Goal: Transaction & Acquisition: Book appointment/travel/reservation

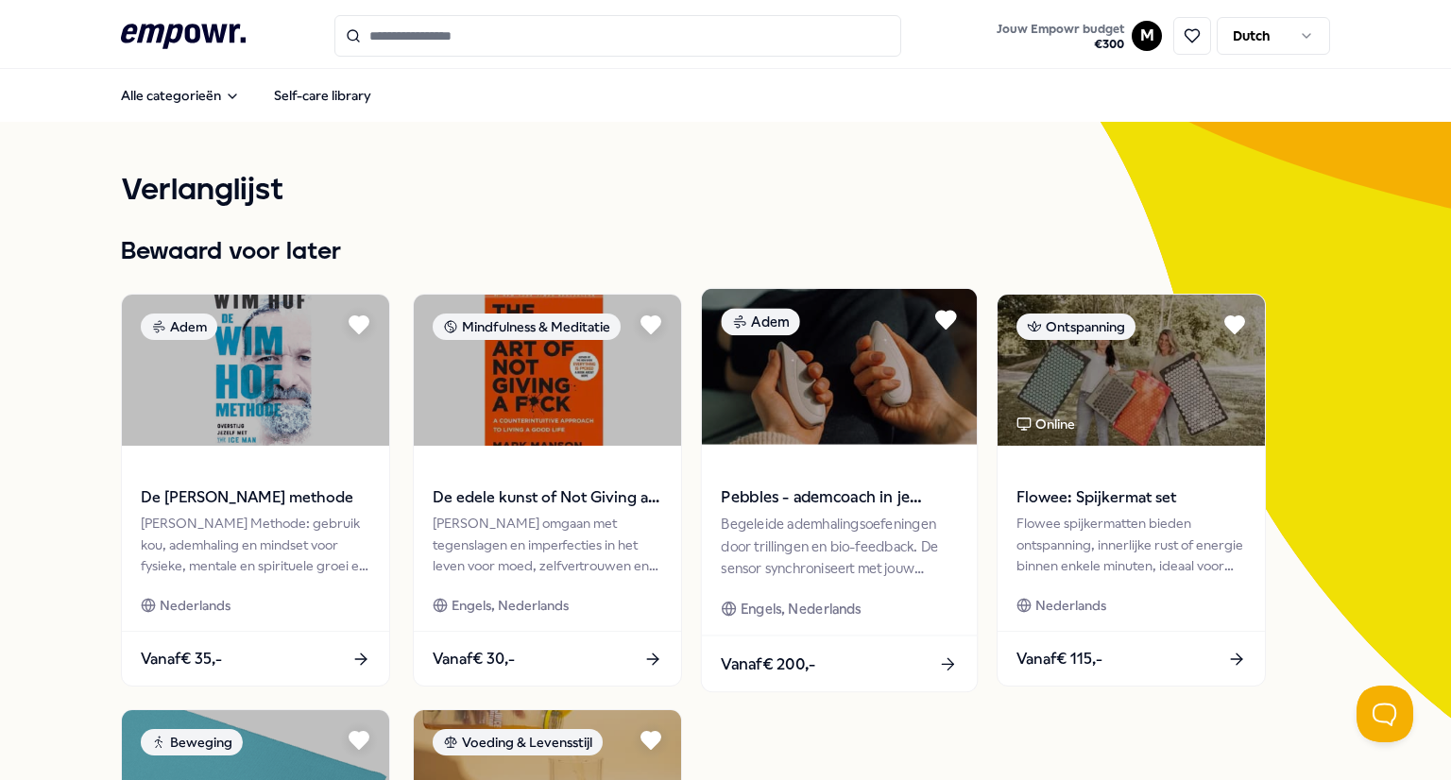
scroll to position [140, 0]
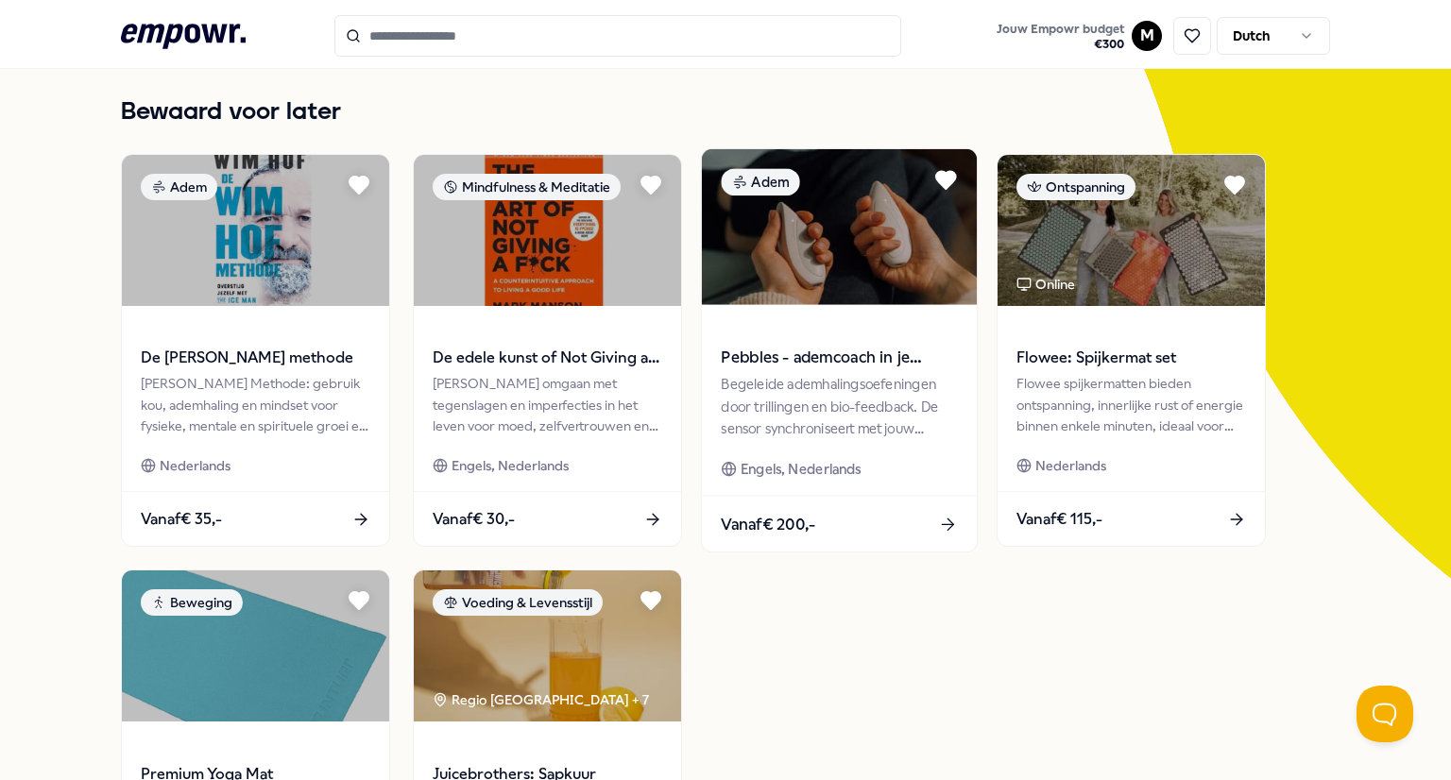
click at [844, 315] on div "Pebbles - ademcoach in je handen Begeleide ademhalingsoefeningen door trillinge…" at bounding box center [839, 400] width 275 height 191
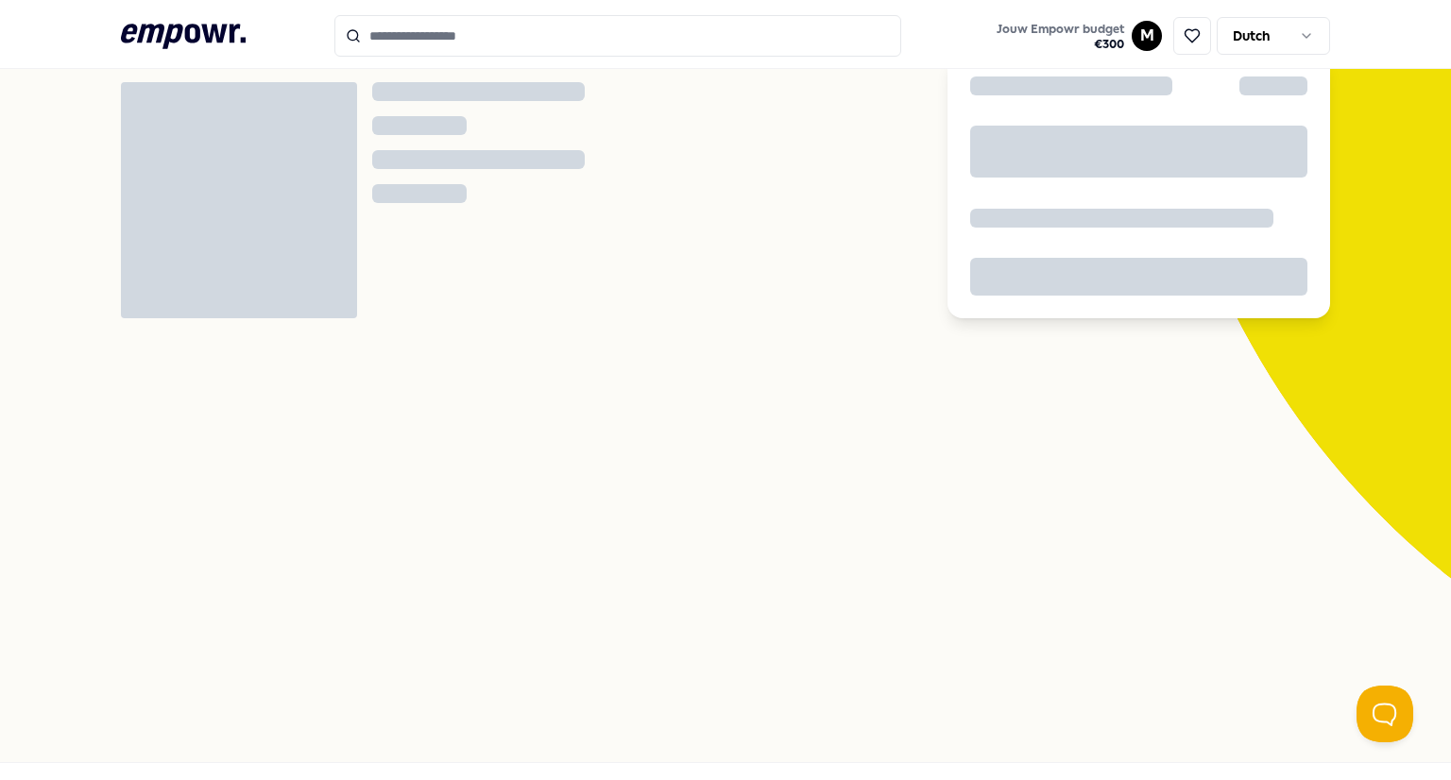
scroll to position [121, 0]
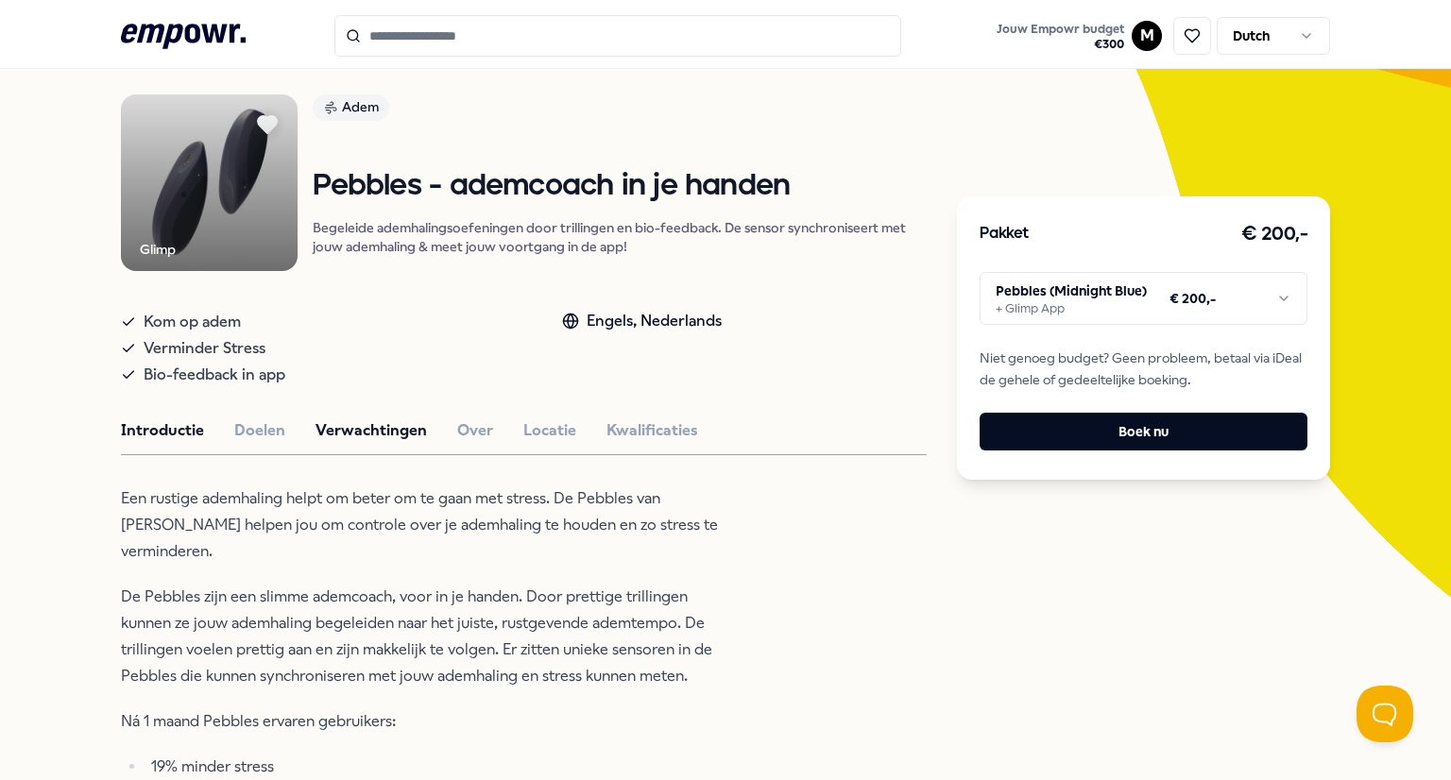
click at [339, 433] on button "Verwachtingen" at bounding box center [370, 430] width 111 height 25
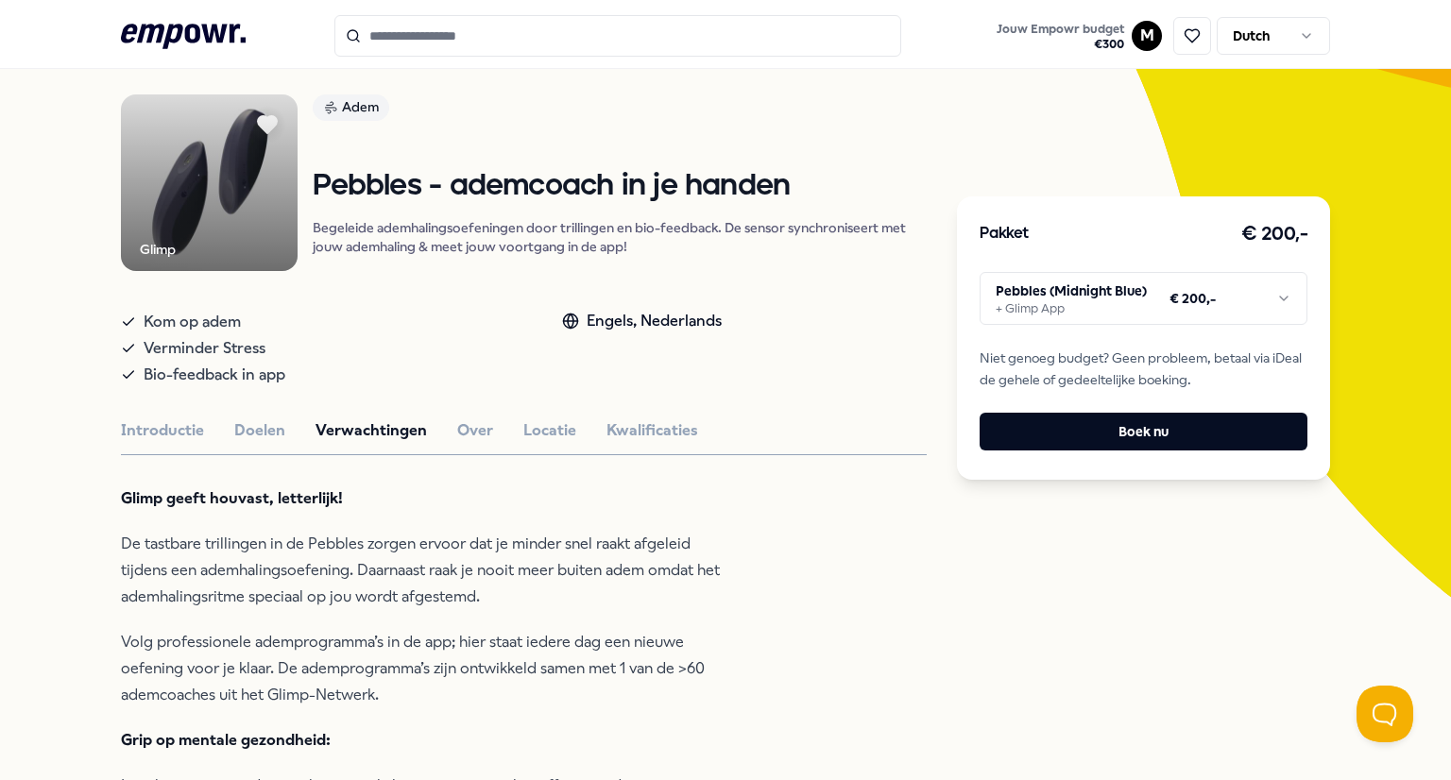
click at [339, 433] on button "Verwachtingen" at bounding box center [370, 430] width 111 height 25
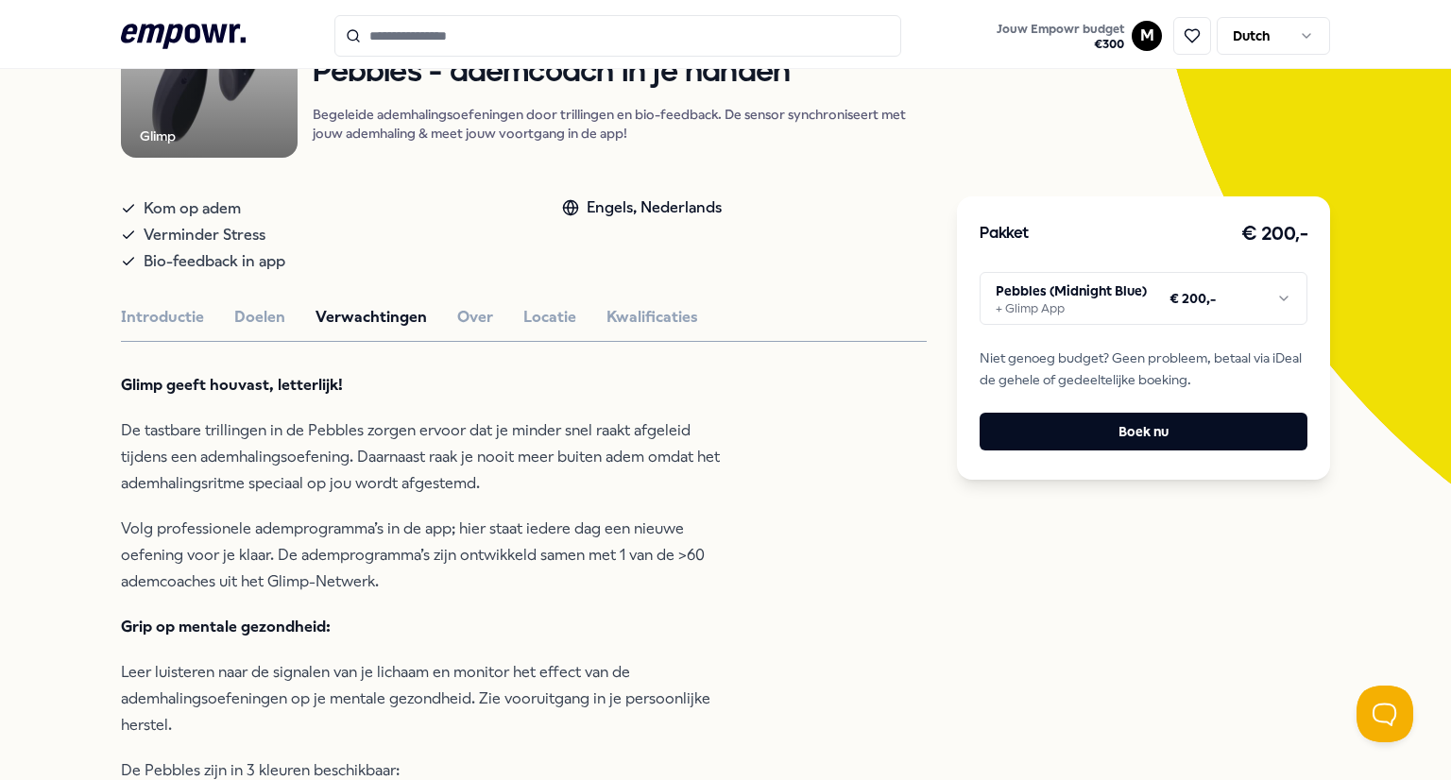
scroll to position [0, 0]
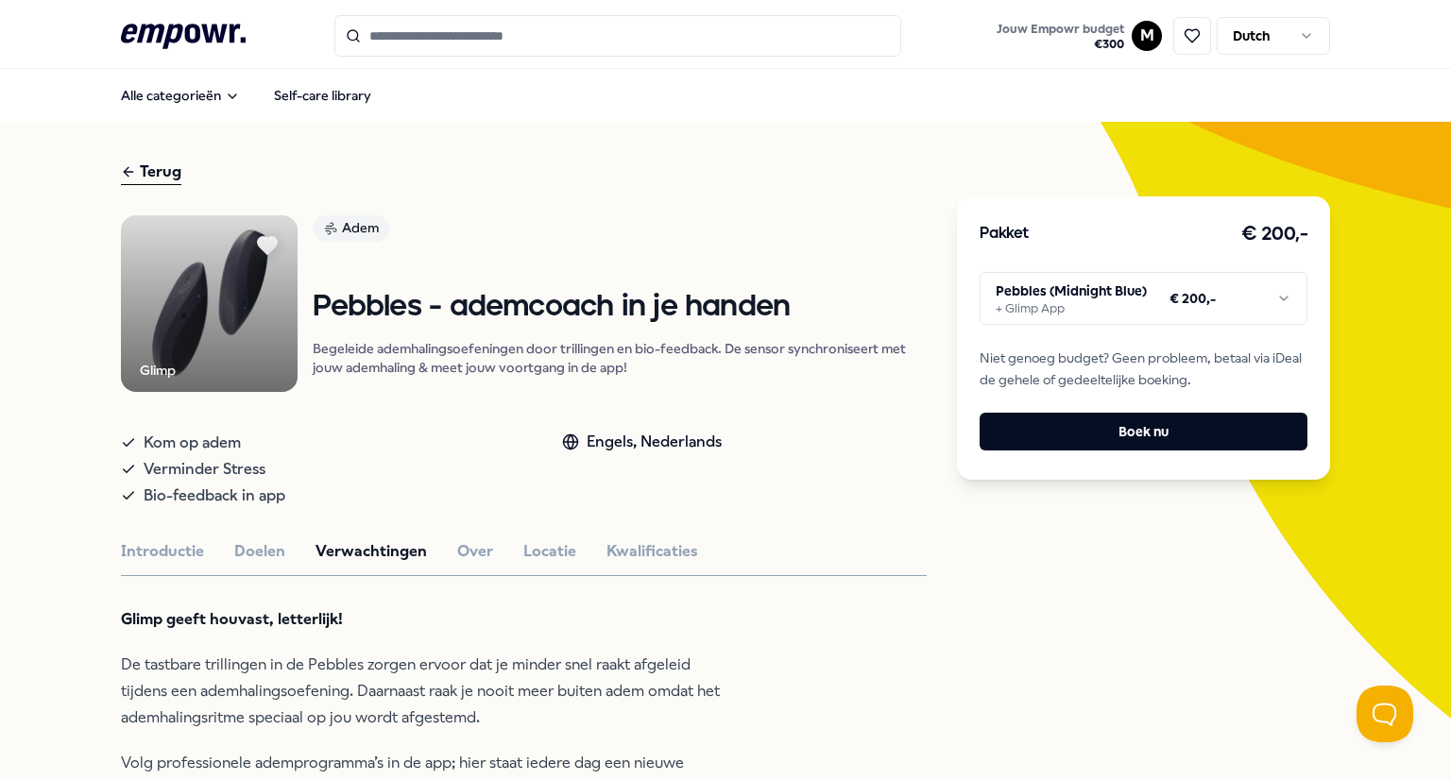
click at [149, 171] on div "Terug" at bounding box center [151, 173] width 60 height 26
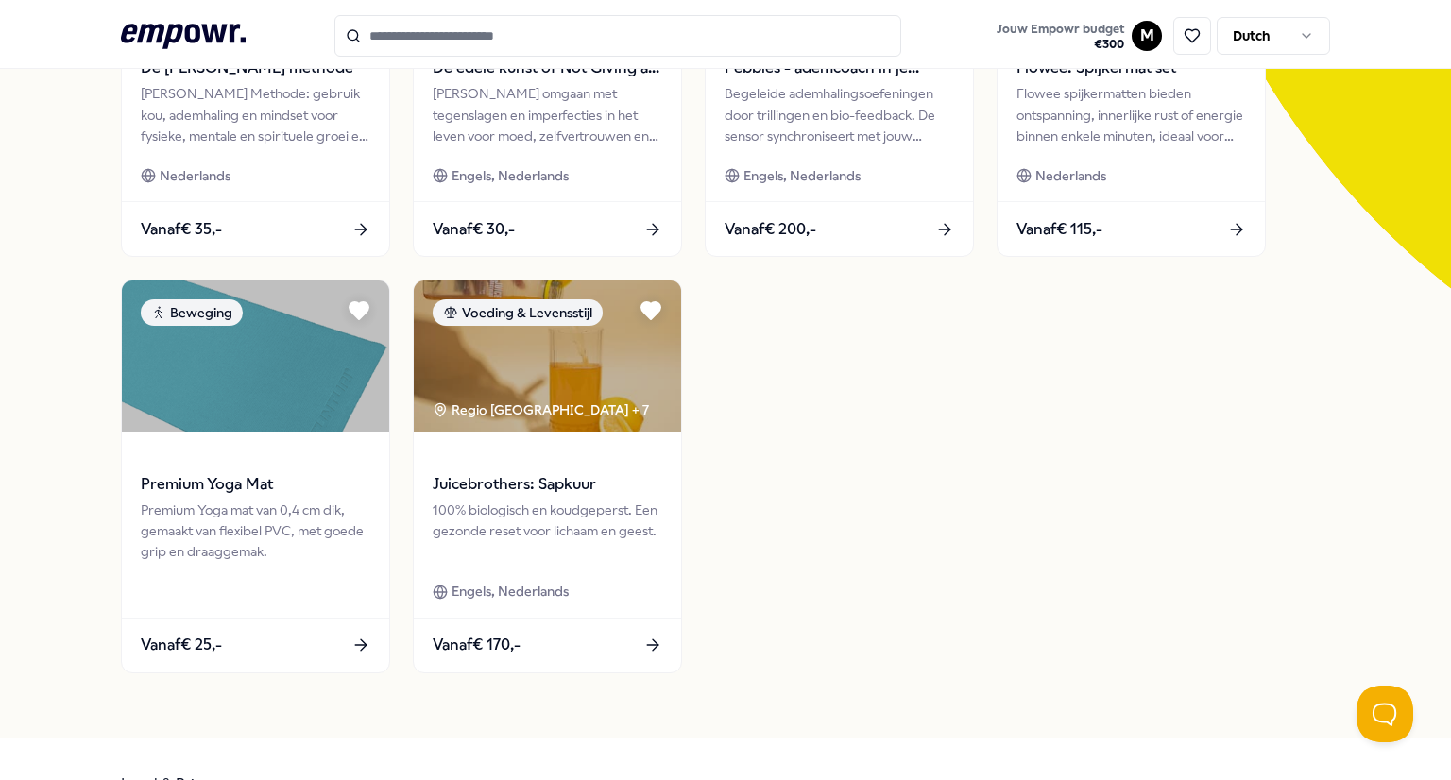
scroll to position [431, 0]
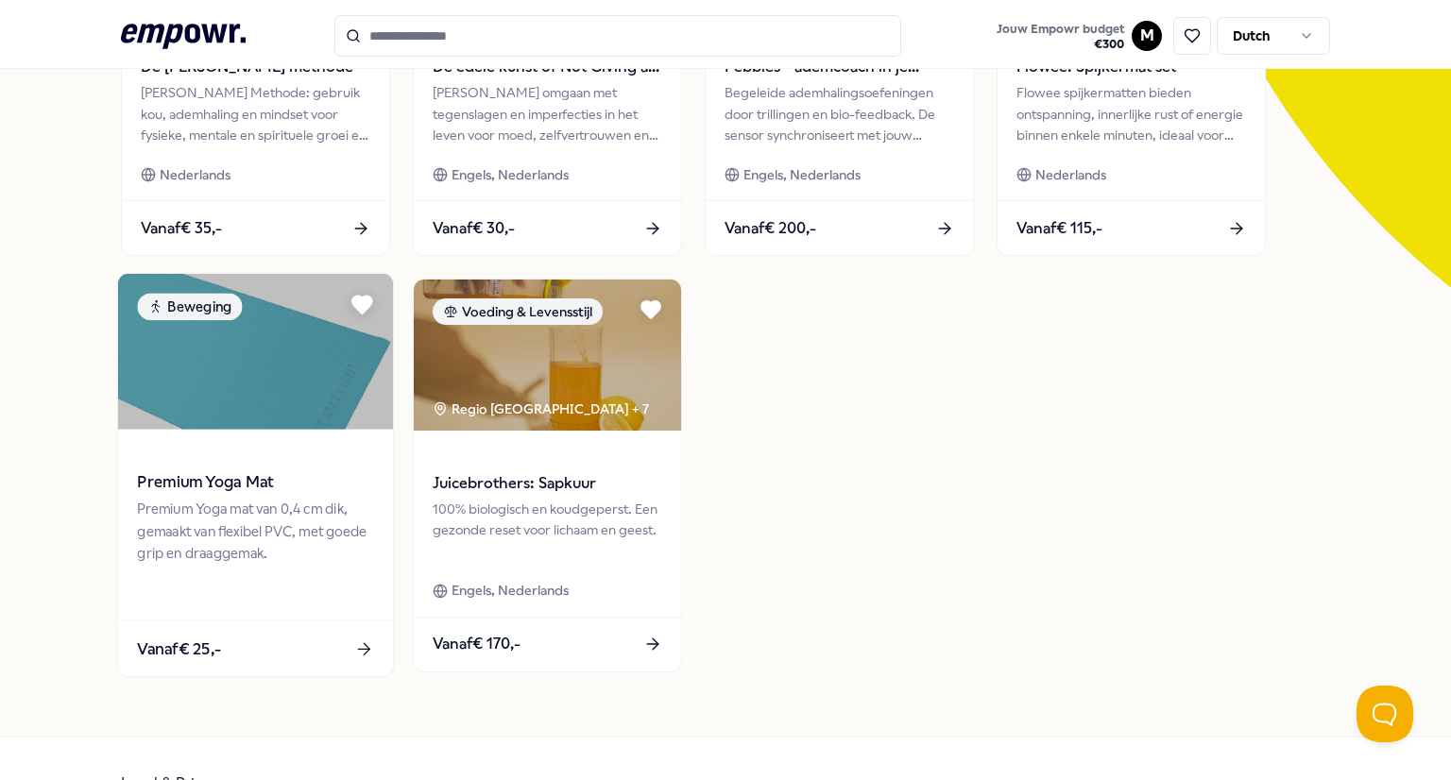
click at [260, 413] on img at bounding box center [255, 352] width 275 height 156
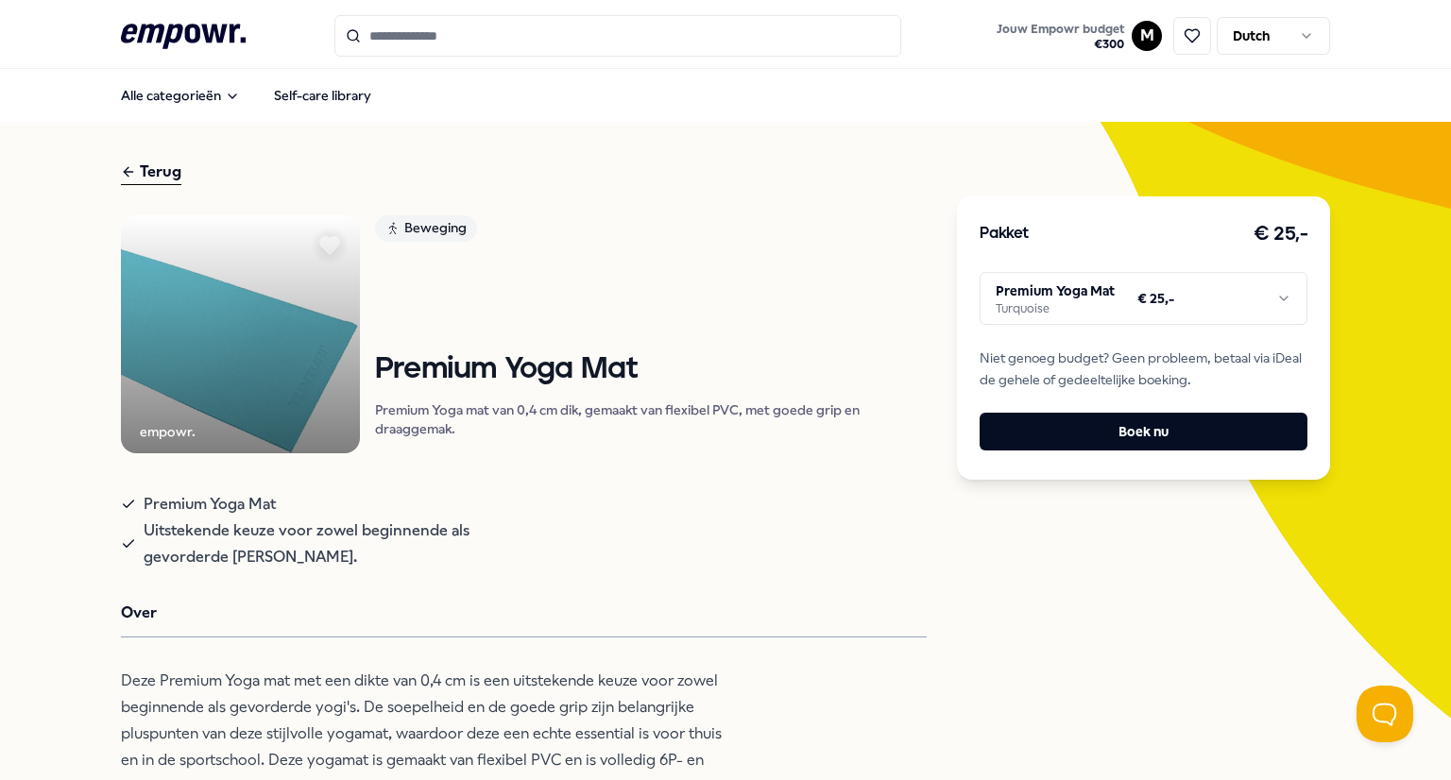
click at [257, 379] on img at bounding box center [240, 334] width 239 height 239
click at [156, 176] on div "Terug" at bounding box center [151, 173] width 60 height 26
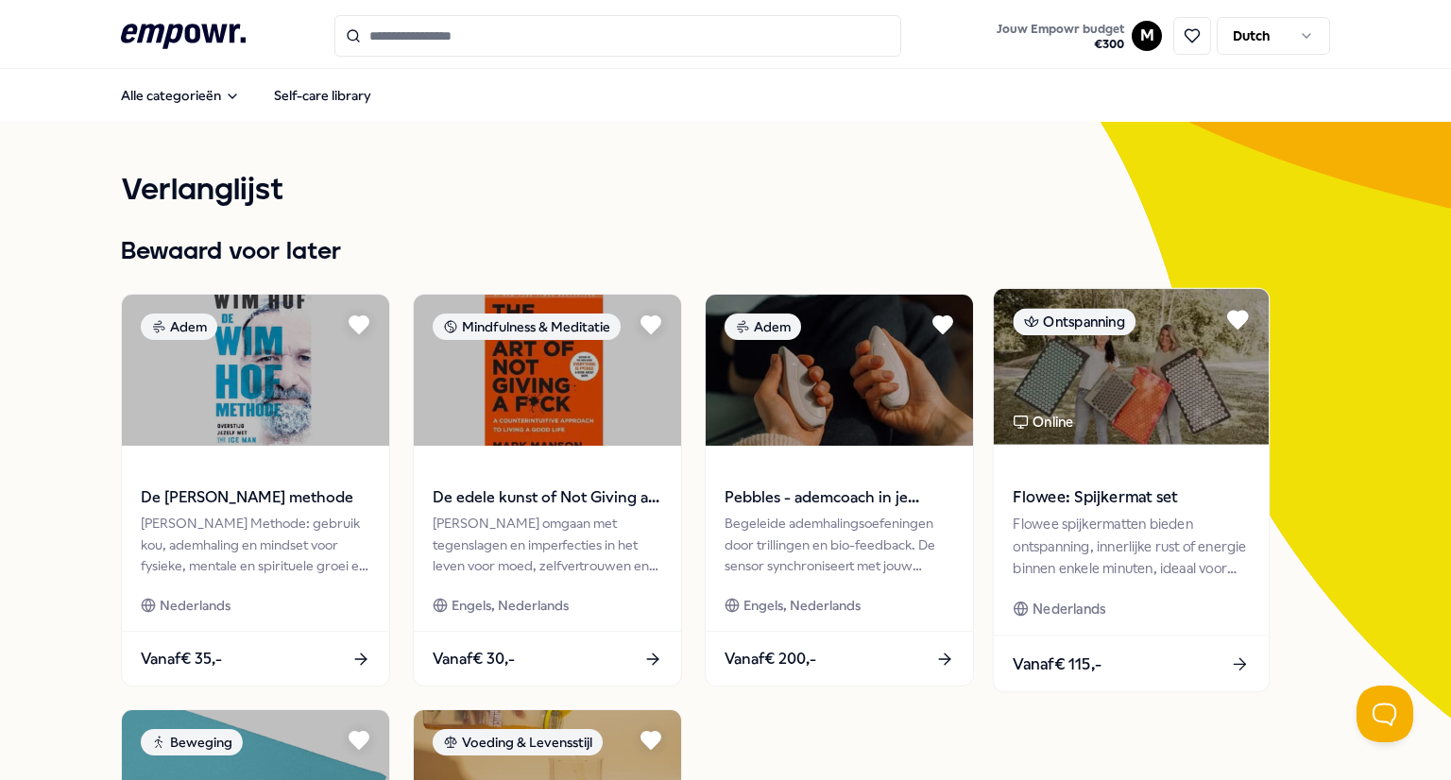
click at [1073, 339] on img at bounding box center [1131, 367] width 275 height 156
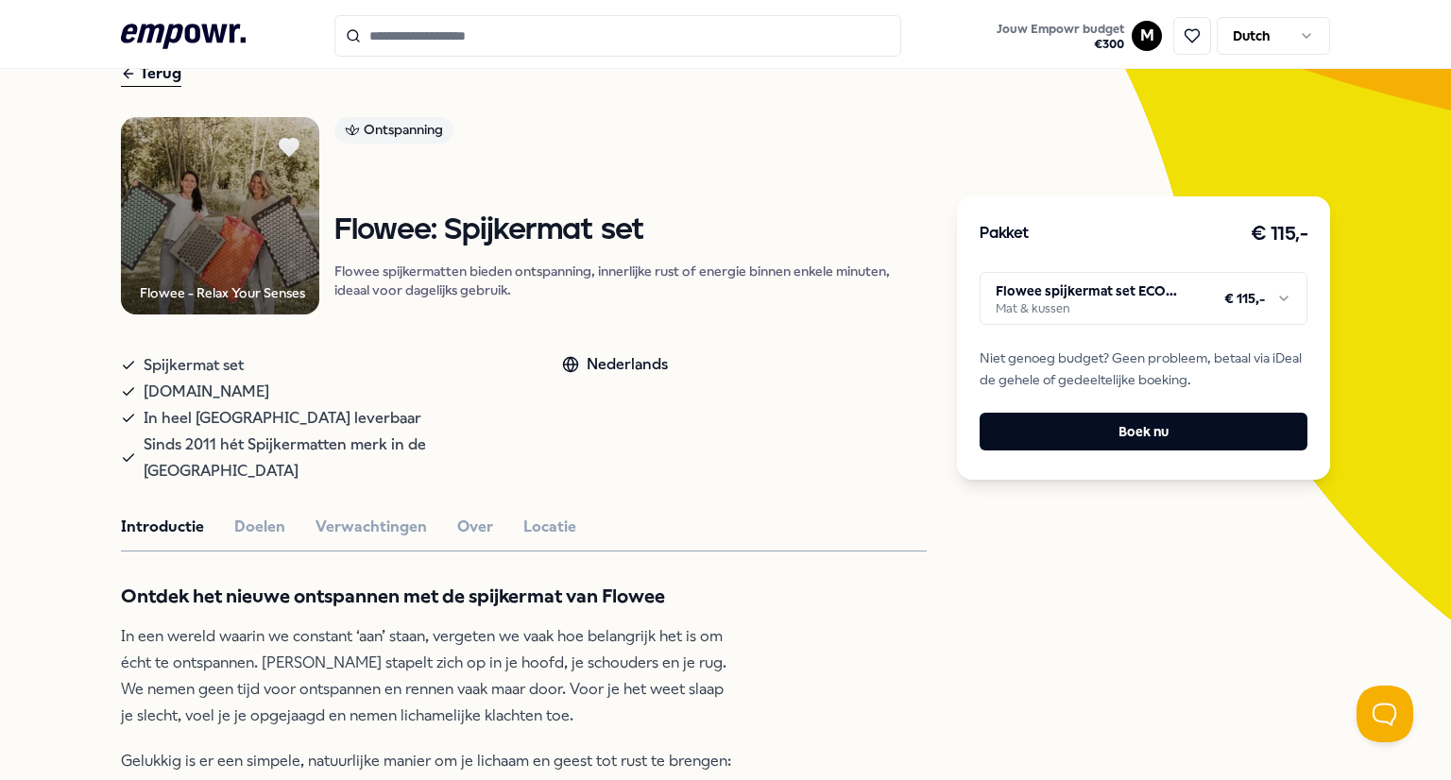
scroll to position [98, 0]
click at [234, 515] on button "Doelen" at bounding box center [259, 527] width 51 height 25
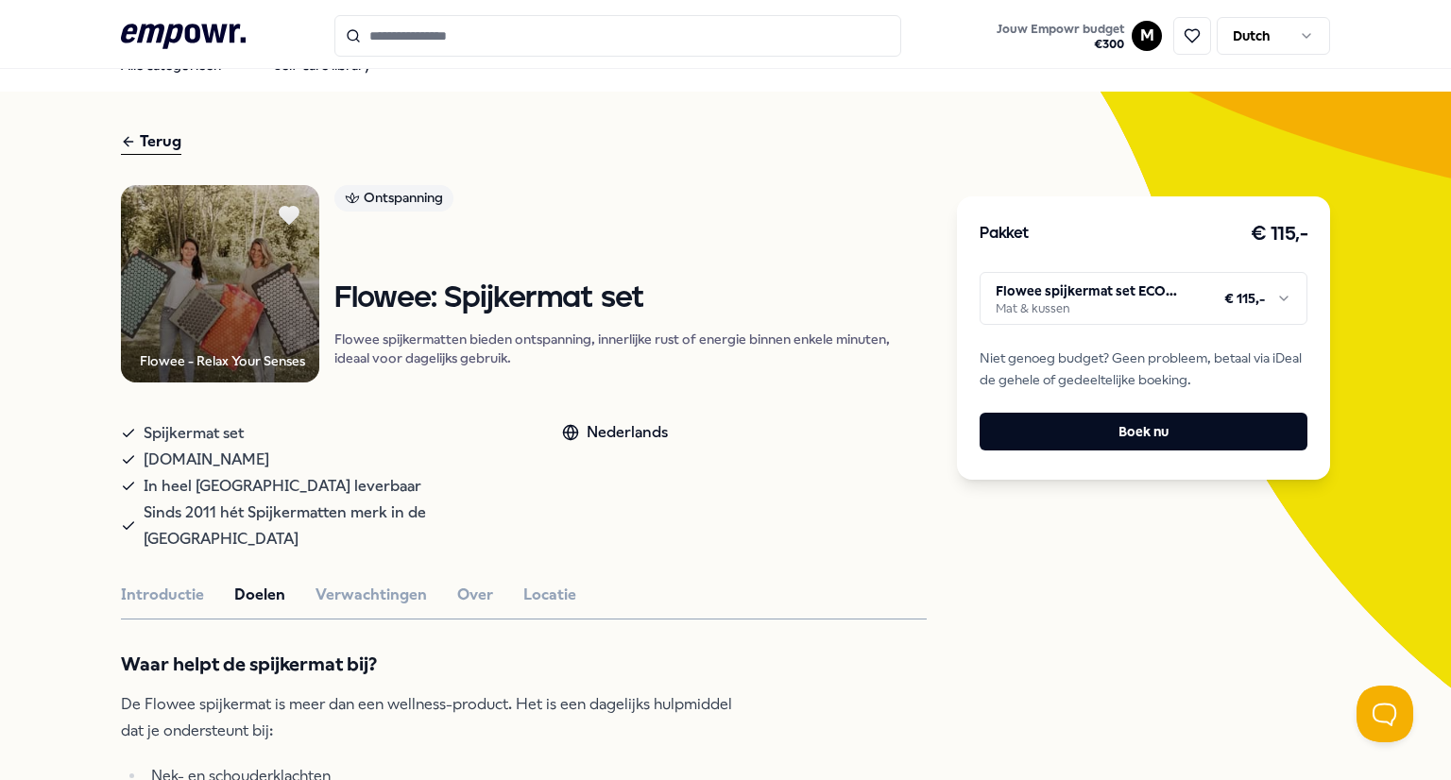
scroll to position [0, 0]
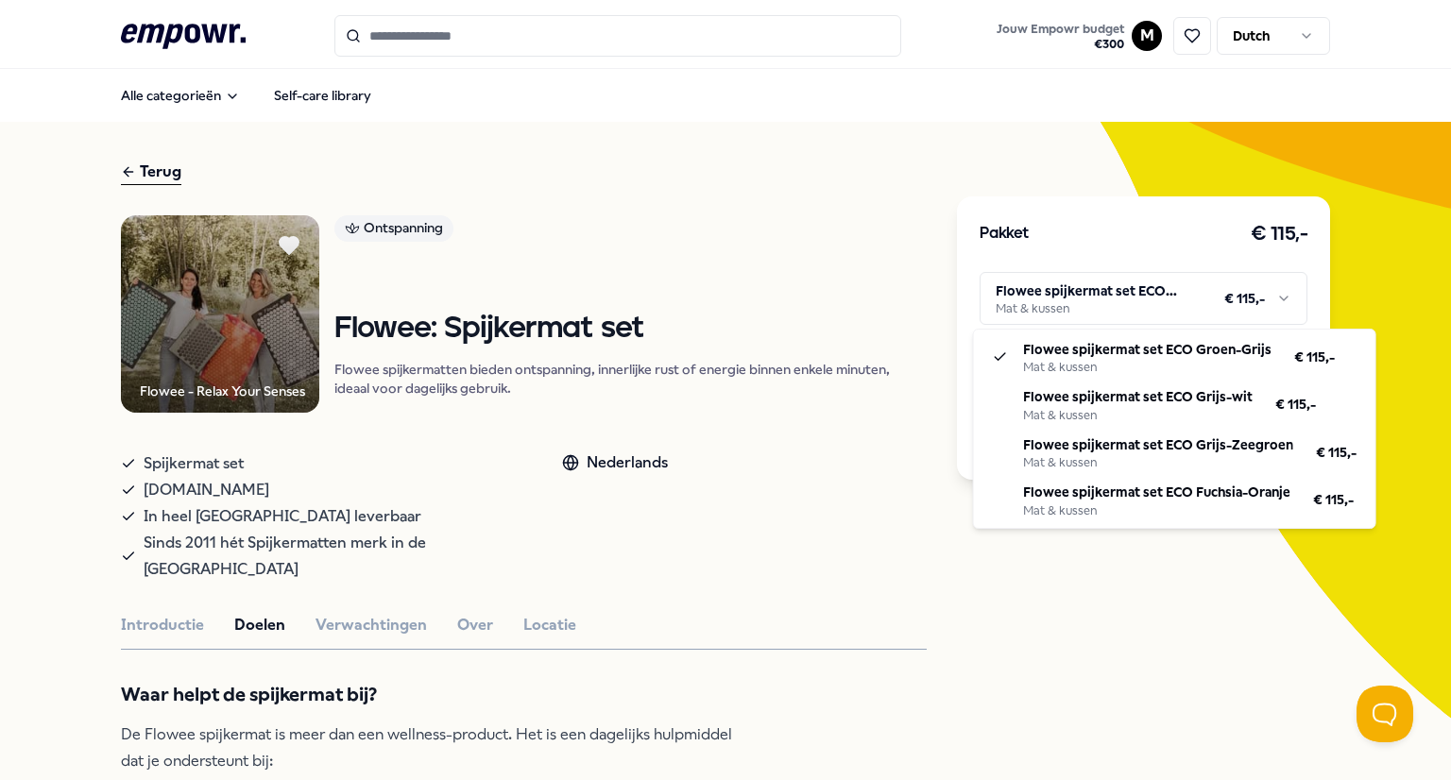
click at [1073, 298] on html ".empowr-logo_svg__cls-1{fill:#03032f} Jouw Empowr budget € 300 M Dutch Alle cat…" at bounding box center [725, 390] width 1451 height 780
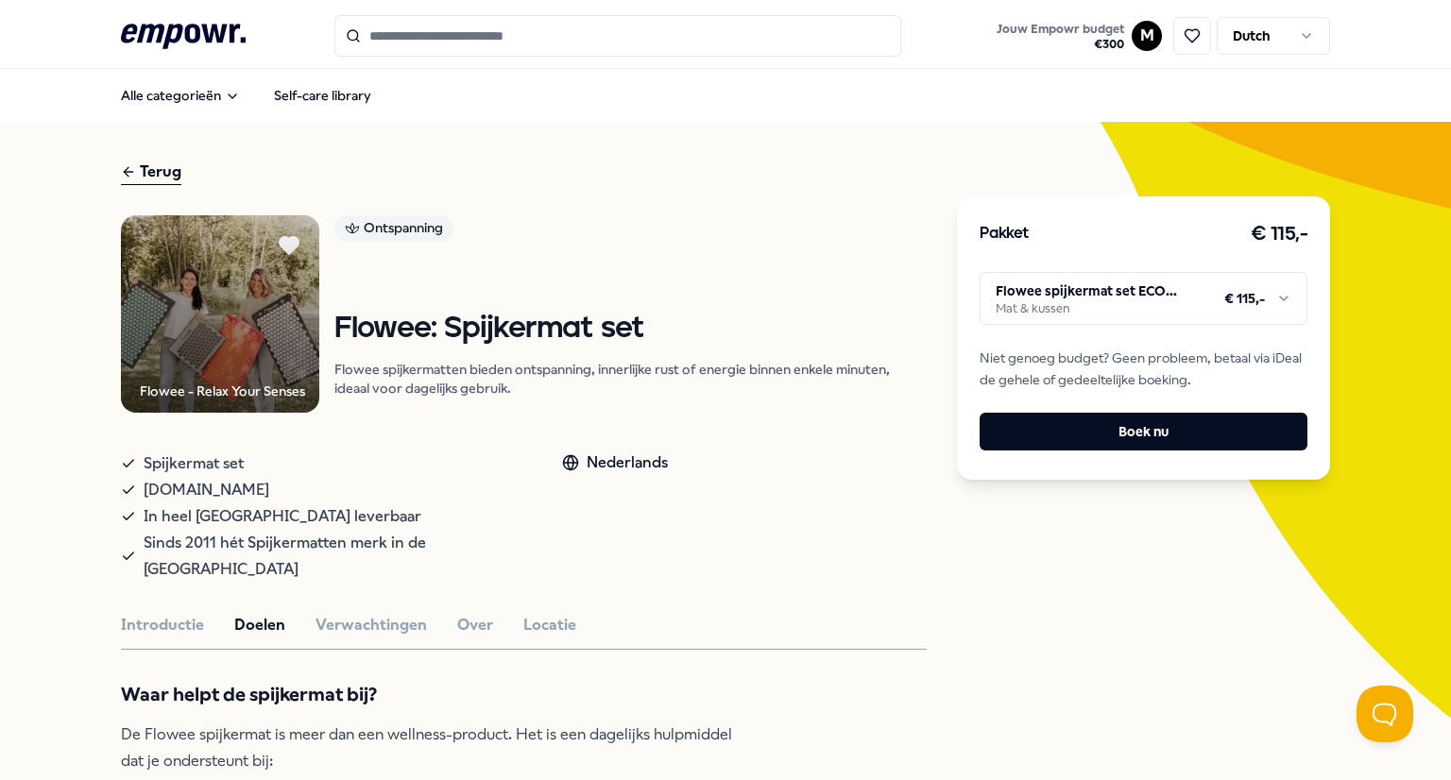
scroll to position [4, 0]
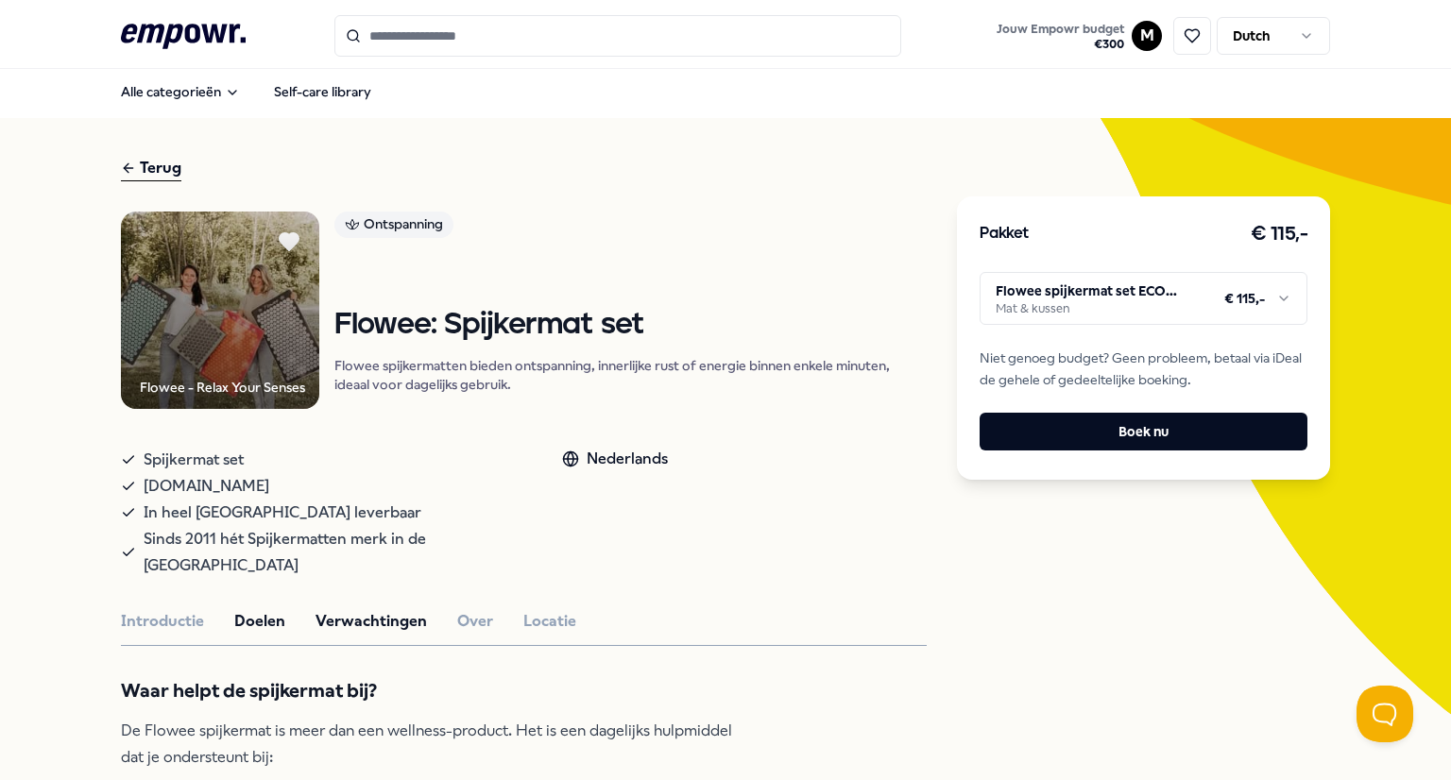
click at [351, 609] on button "Verwachtingen" at bounding box center [370, 621] width 111 height 25
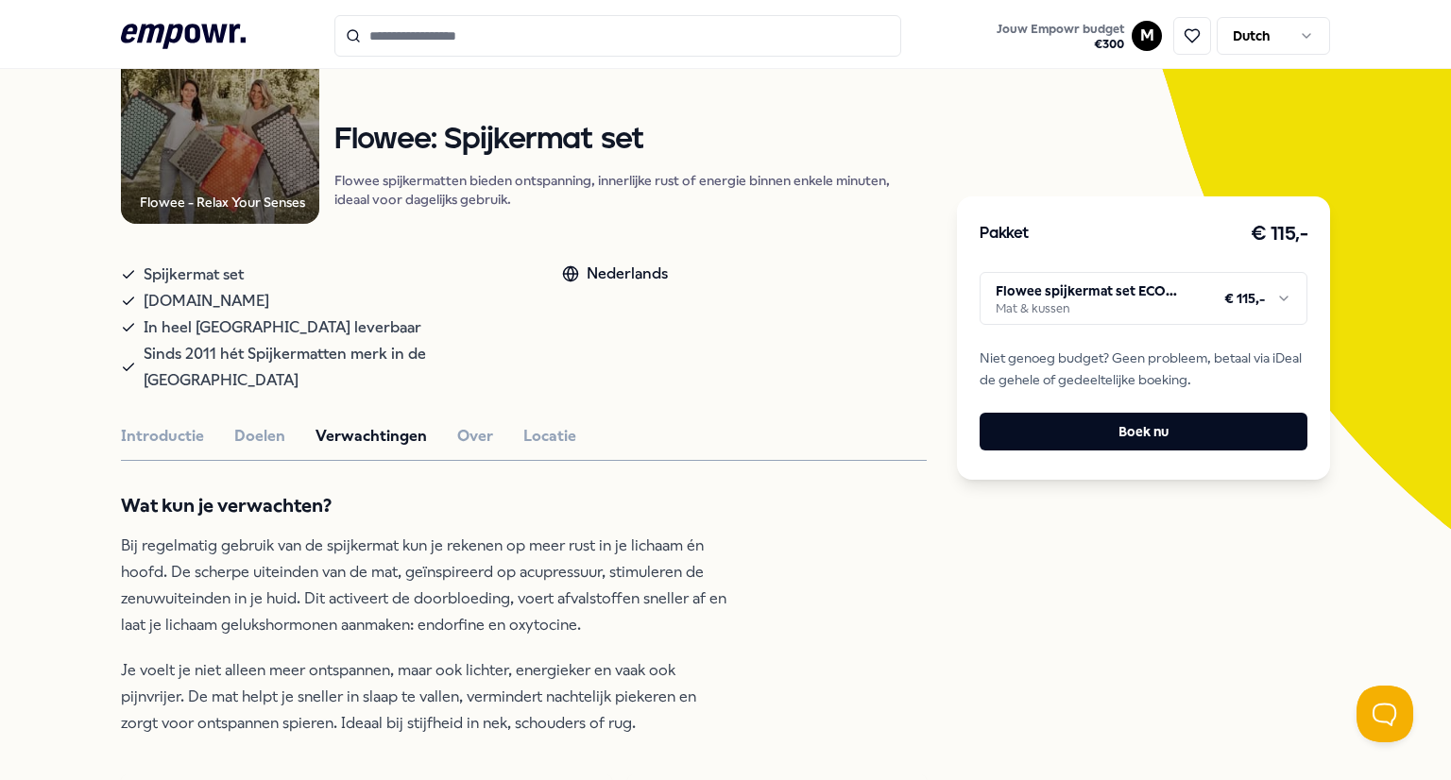
scroll to position [0, 0]
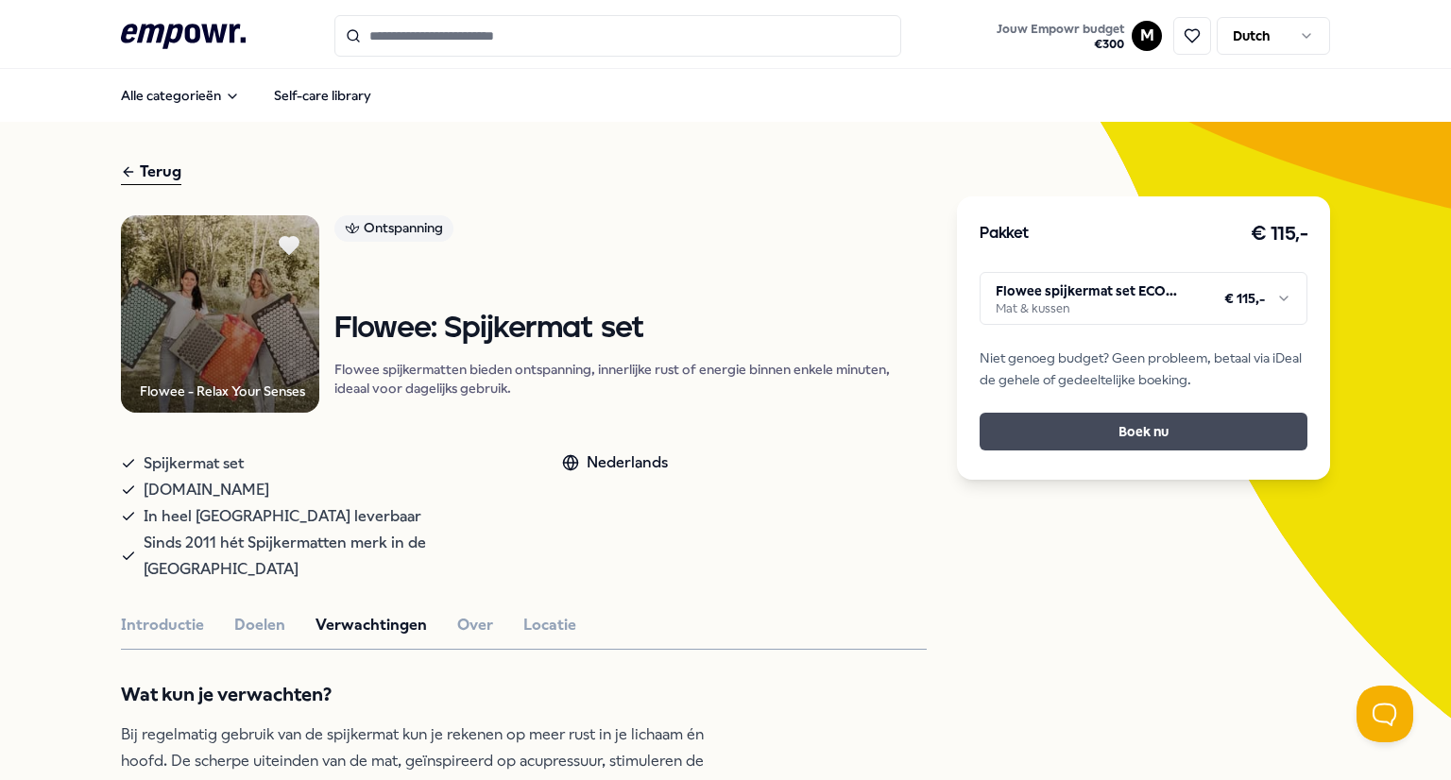
click at [1116, 426] on button "Boek nu" at bounding box center [1144, 432] width 328 height 38
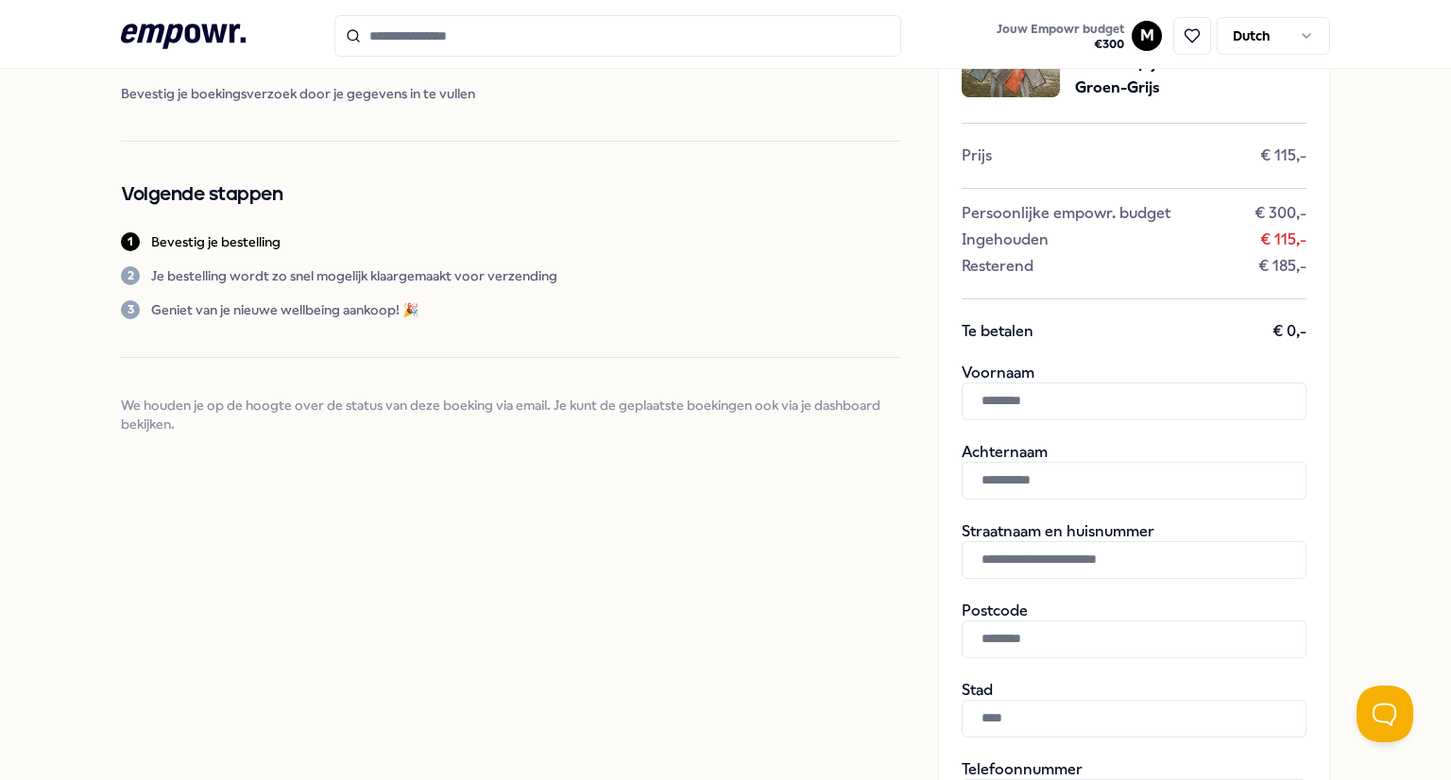
scroll to position [109, 0]
click at [1048, 413] on input "text" at bounding box center [1134, 401] width 345 height 38
type input "***"
type input "******"
type input "**********"
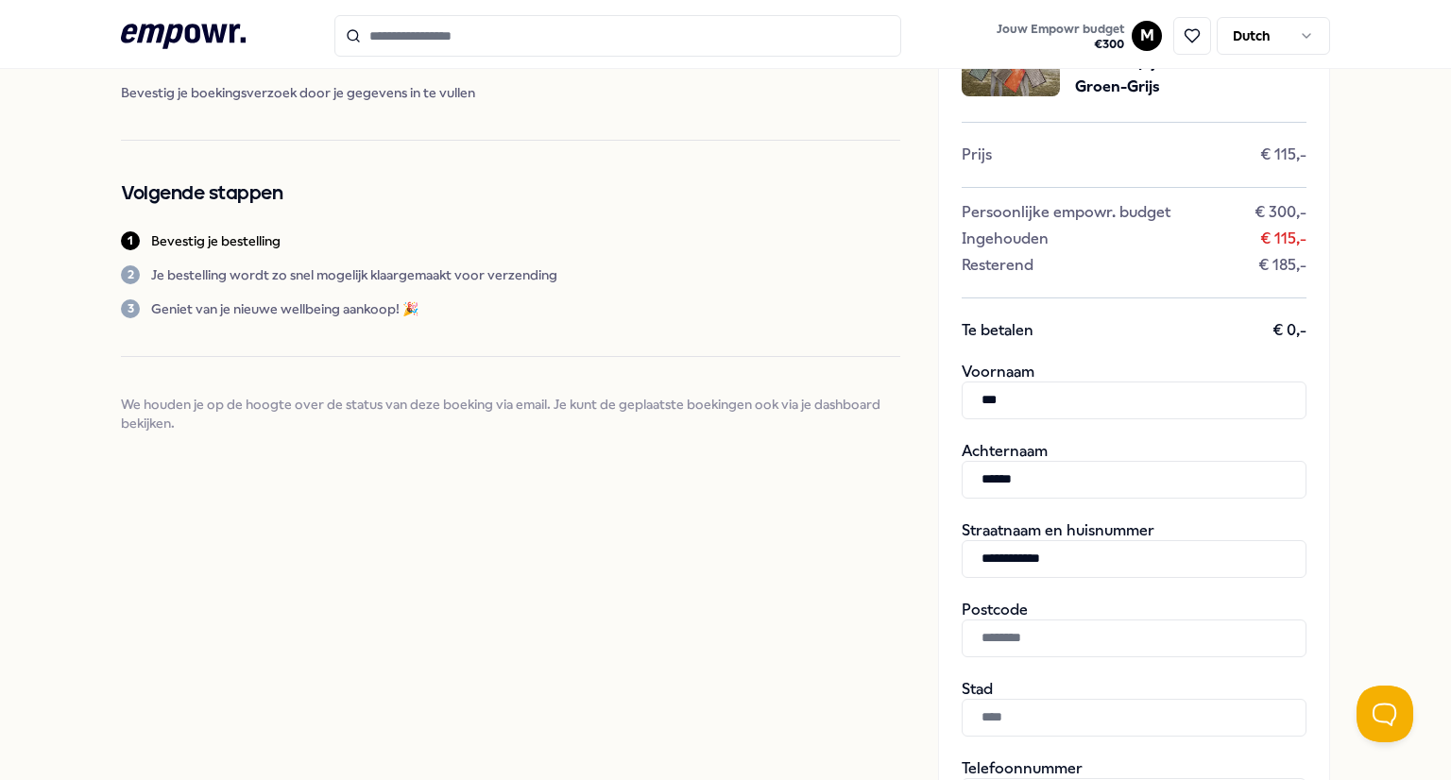
type input "******"
type input "**********"
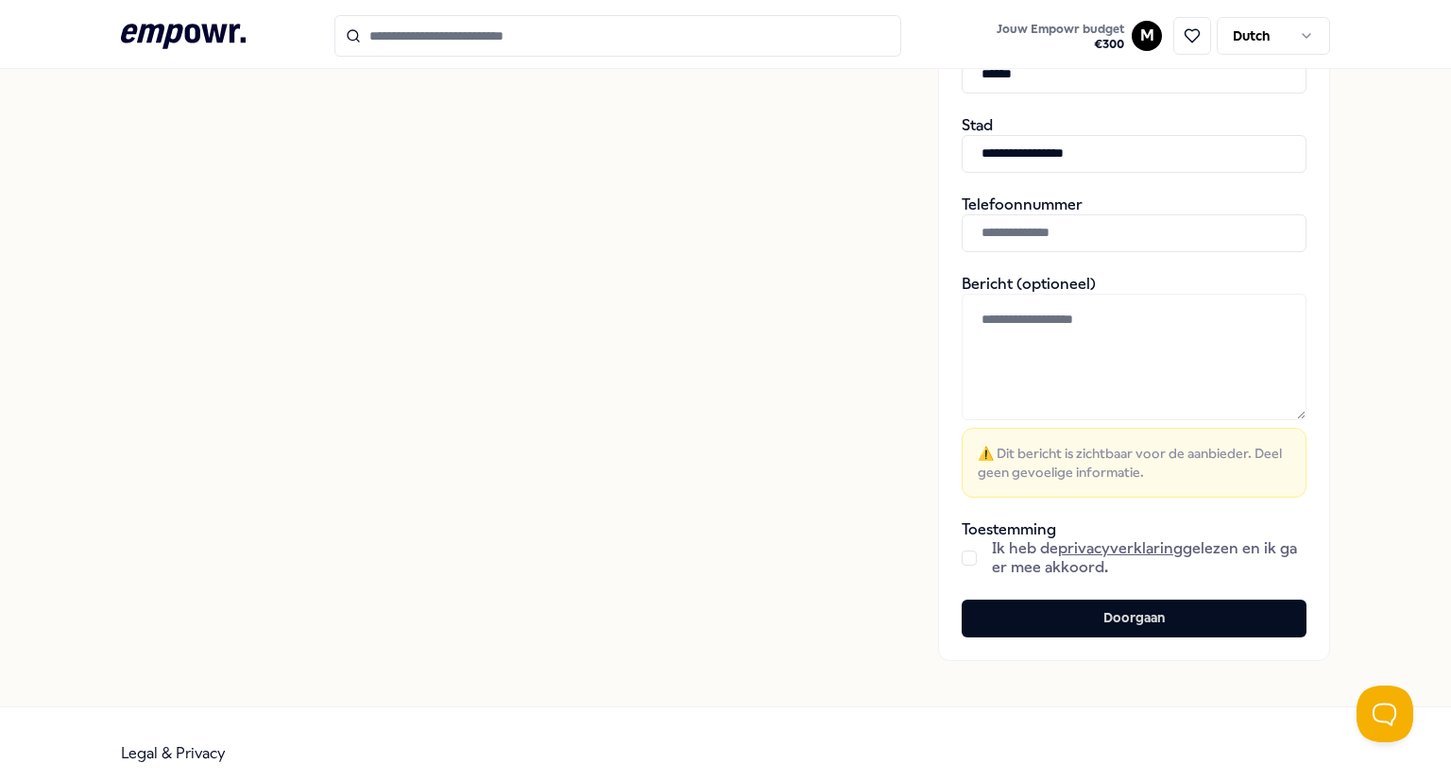
scroll to position [690, 0]
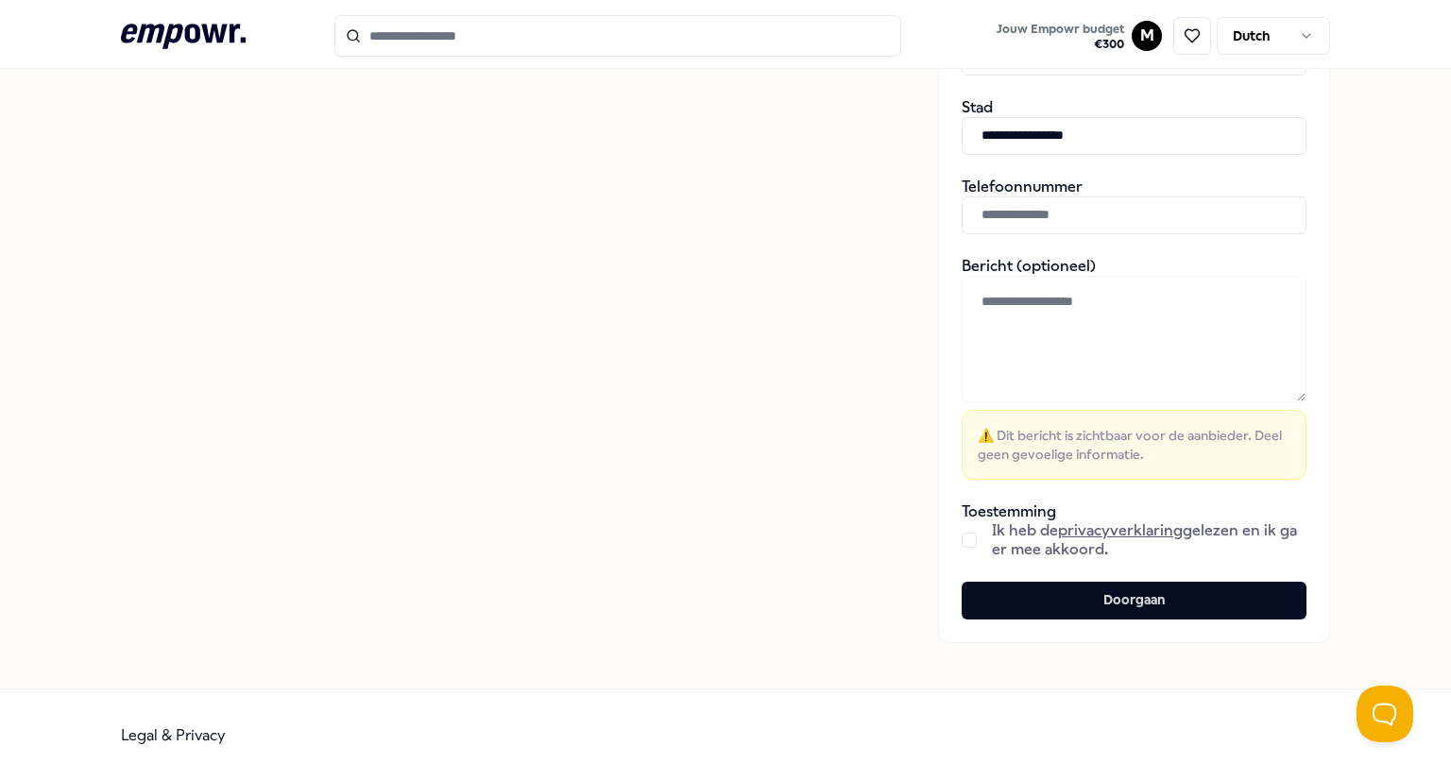
click at [964, 539] on button "button" at bounding box center [969, 540] width 15 height 15
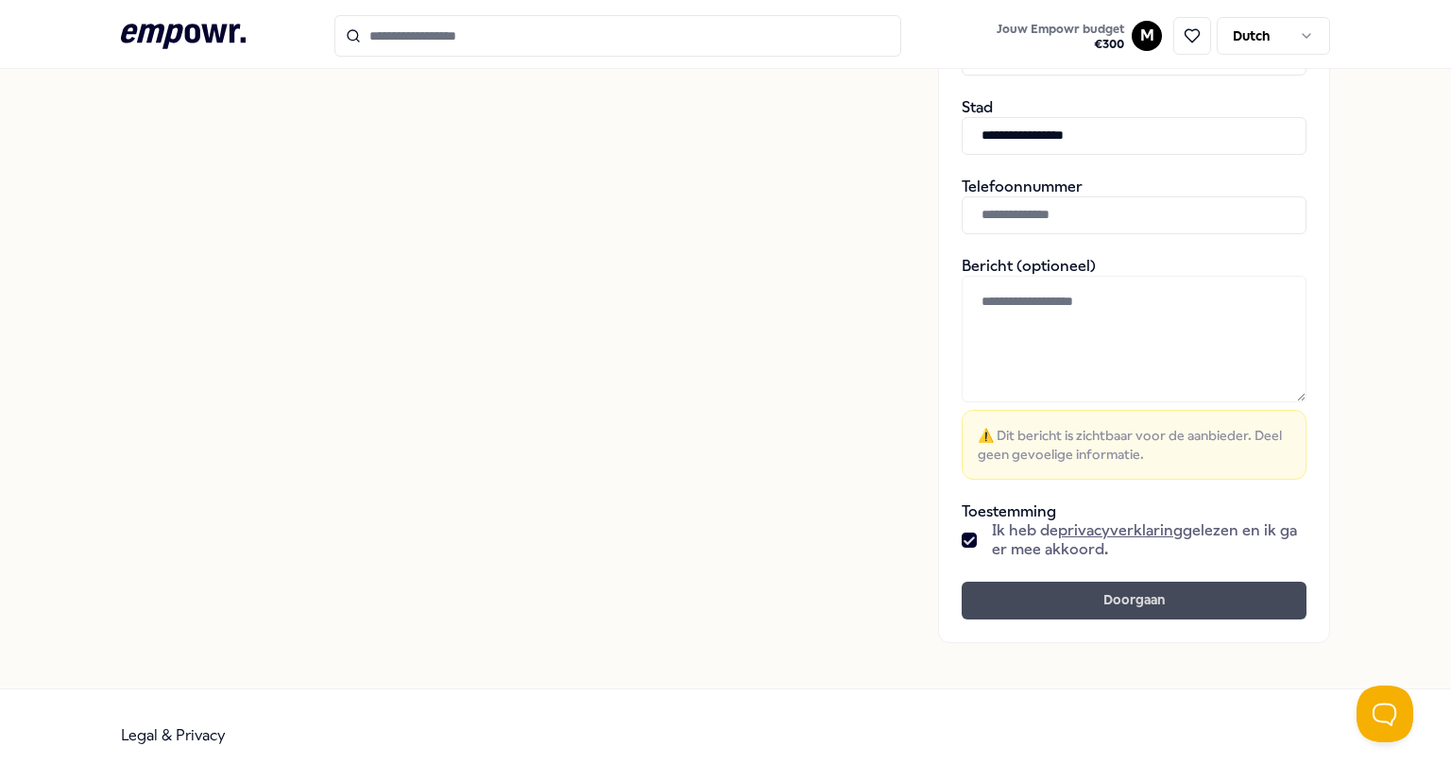
click at [1058, 602] on button "Doorgaan" at bounding box center [1134, 601] width 345 height 38
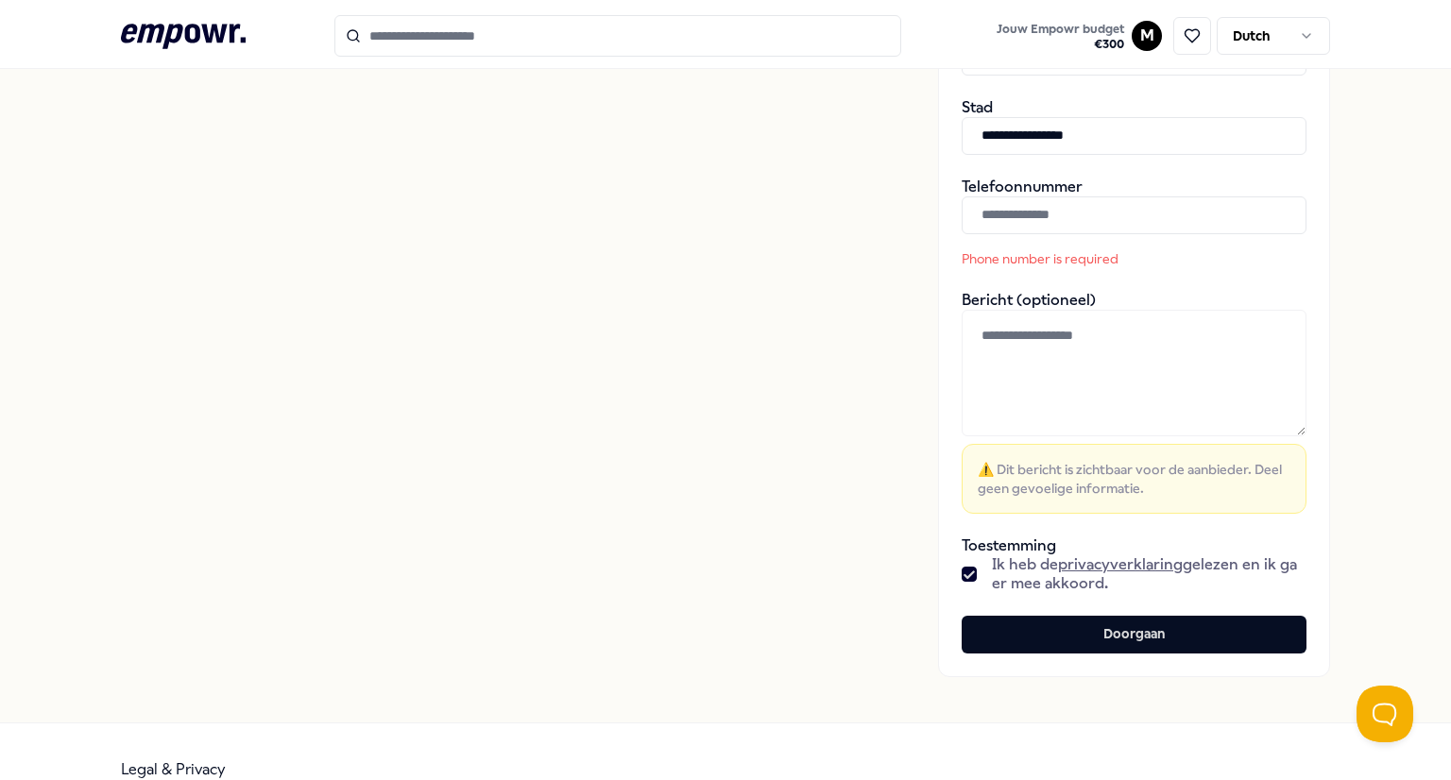
click at [1054, 217] on input "text" at bounding box center [1134, 215] width 345 height 38
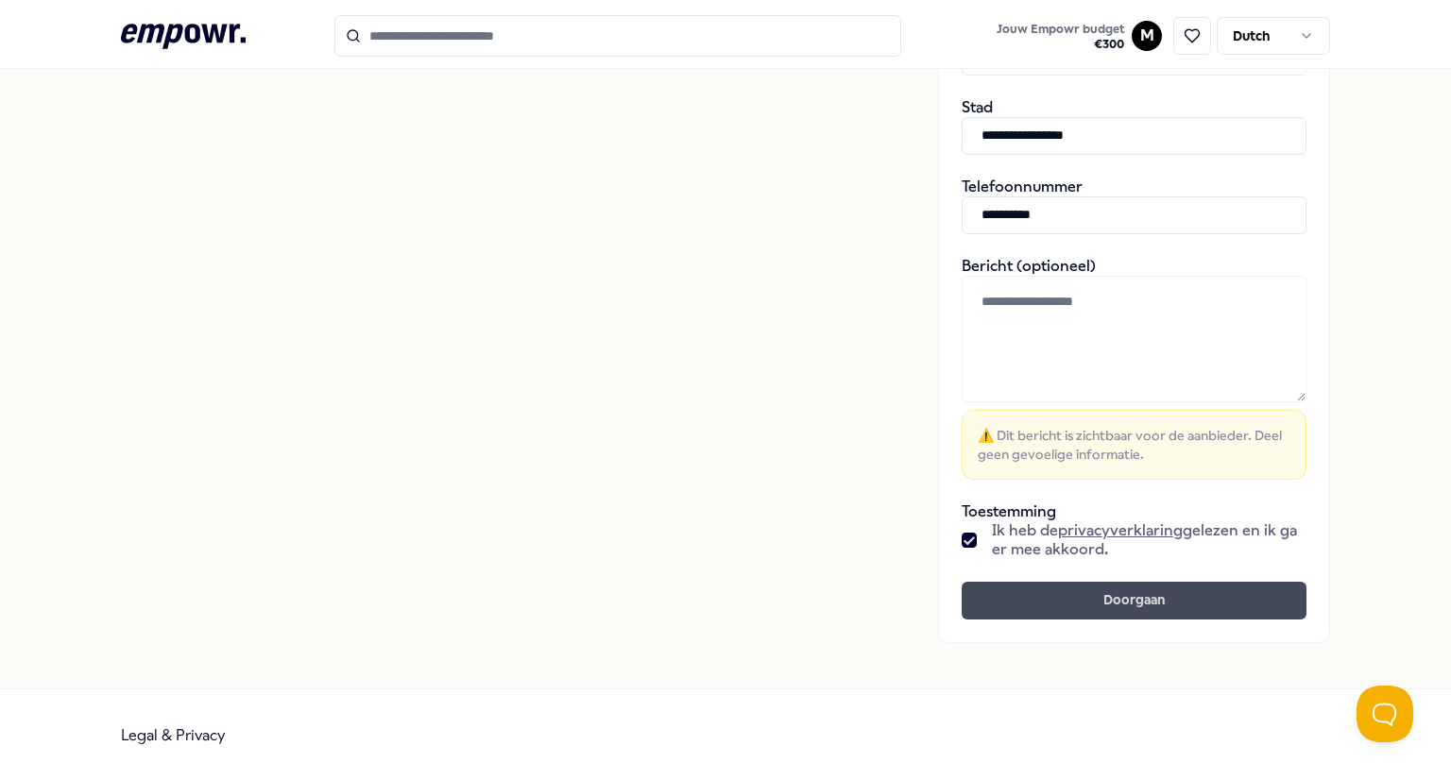
type input "**********"
click at [1108, 598] on button "Doorgaan" at bounding box center [1134, 601] width 345 height 38
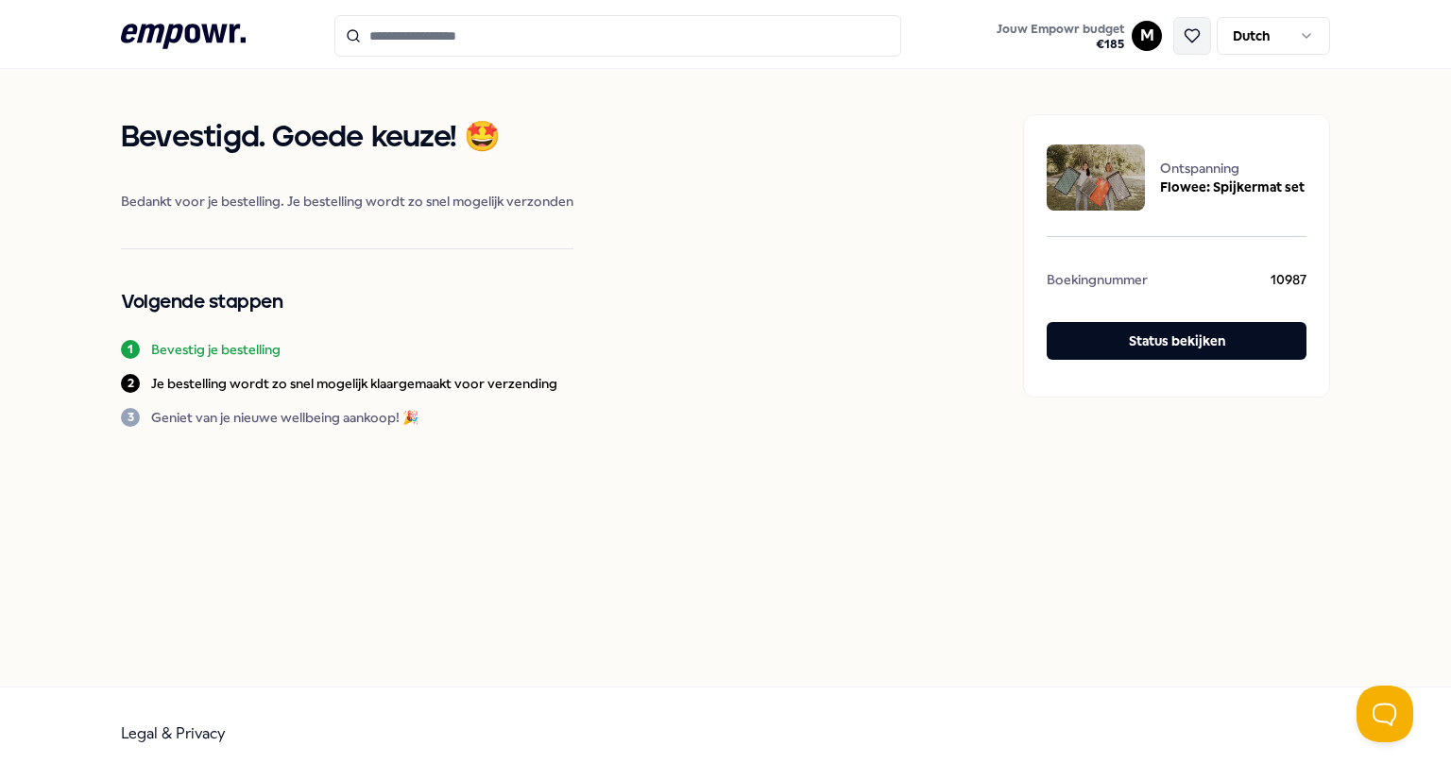
click at [1196, 38] on icon at bounding box center [1192, 35] width 14 height 13
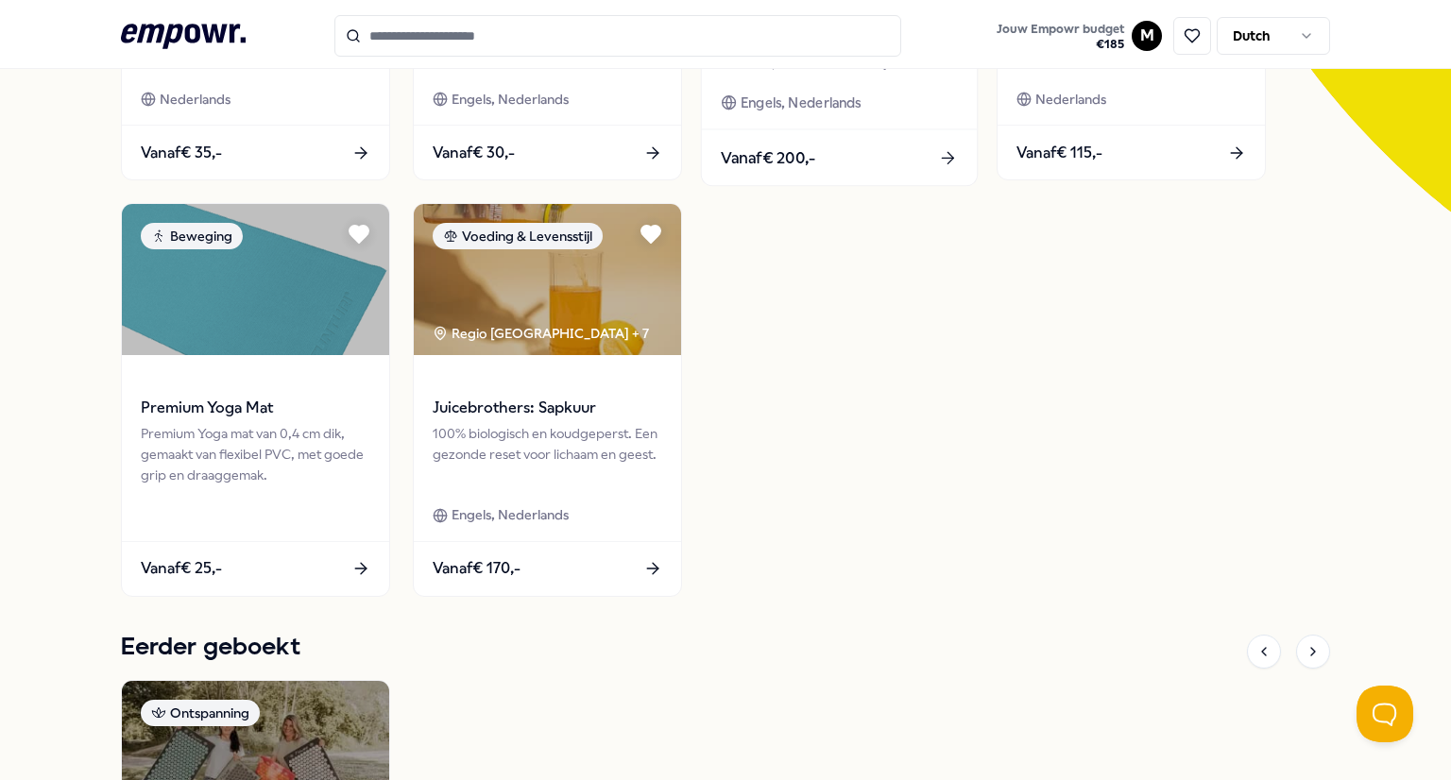
scroll to position [521, 0]
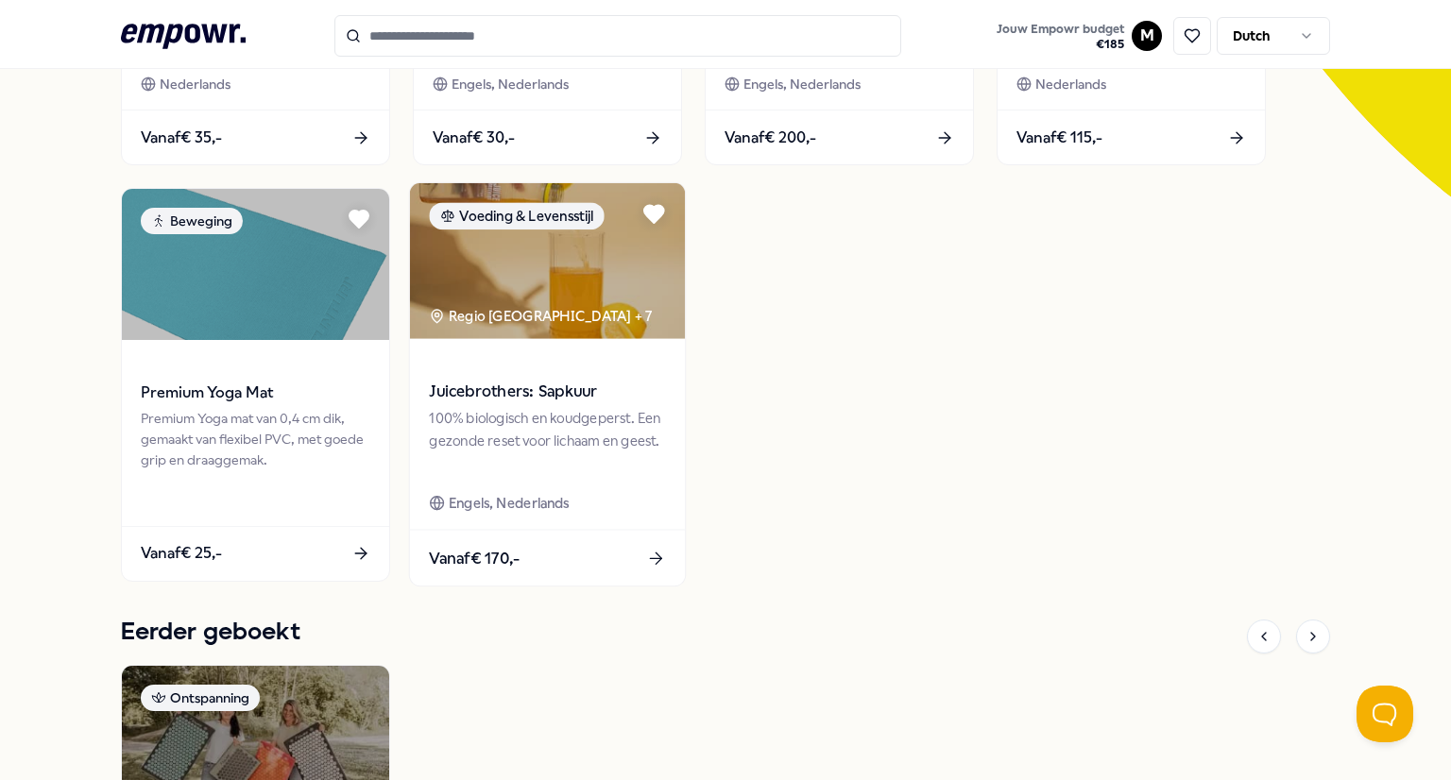
click at [585, 303] on img at bounding box center [547, 261] width 275 height 156
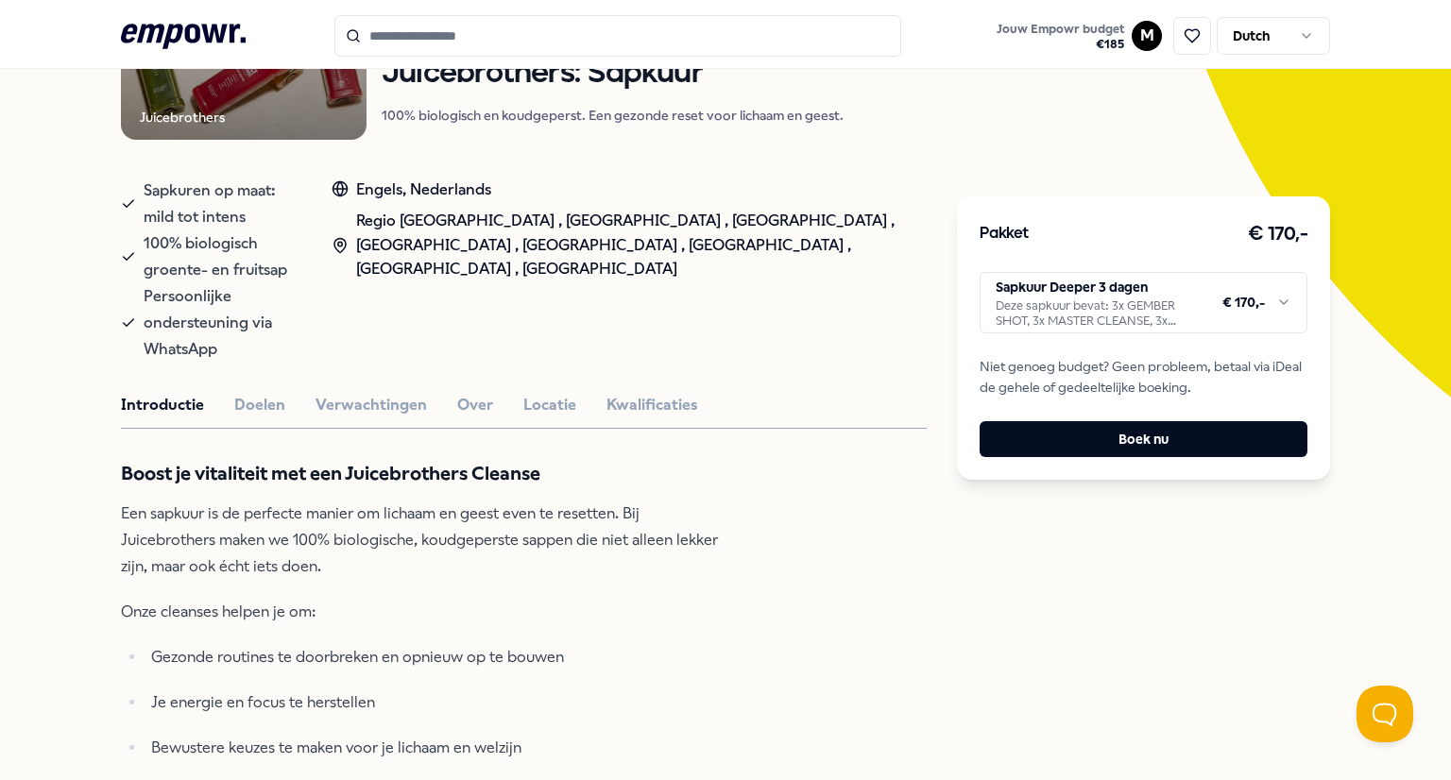
scroll to position [318, 0]
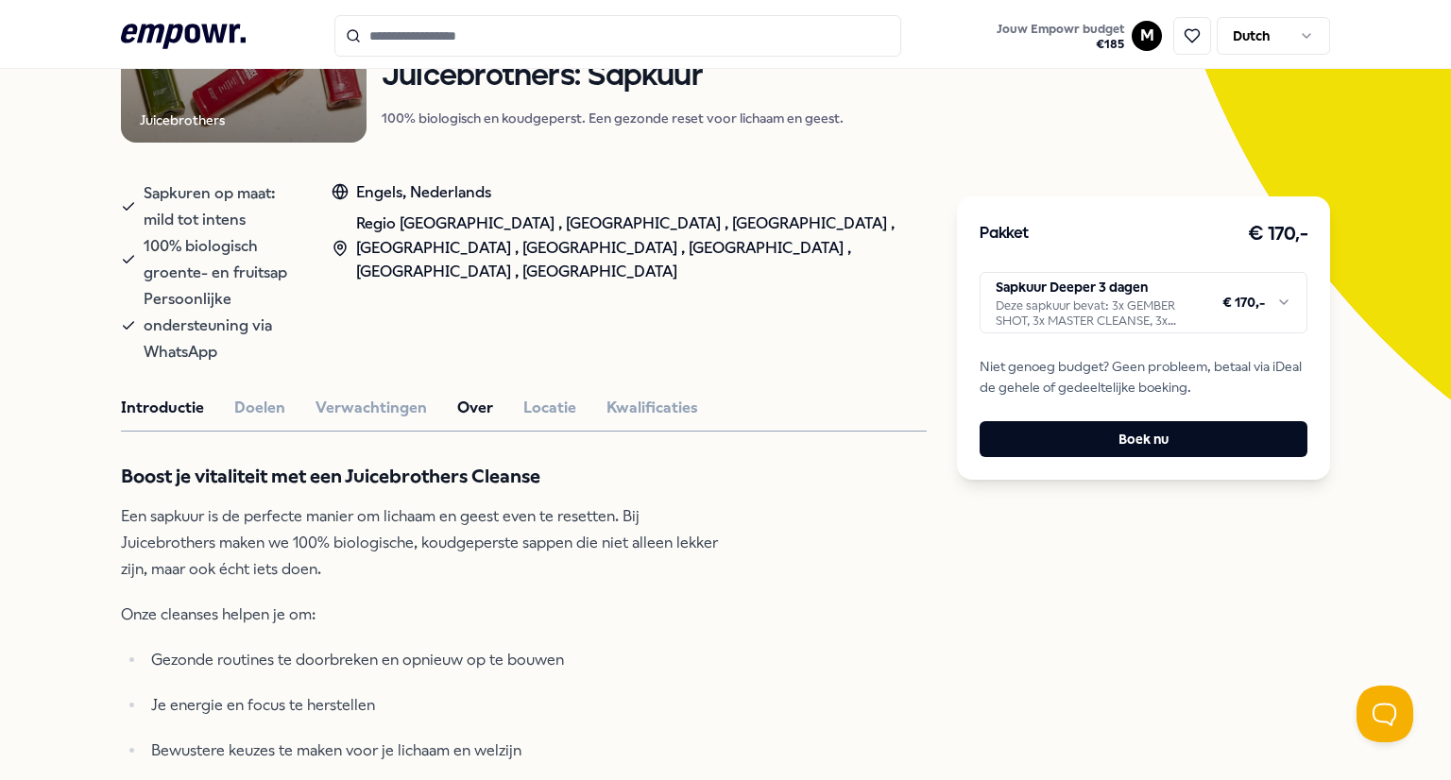
click at [465, 396] on button "Over" at bounding box center [475, 408] width 36 height 25
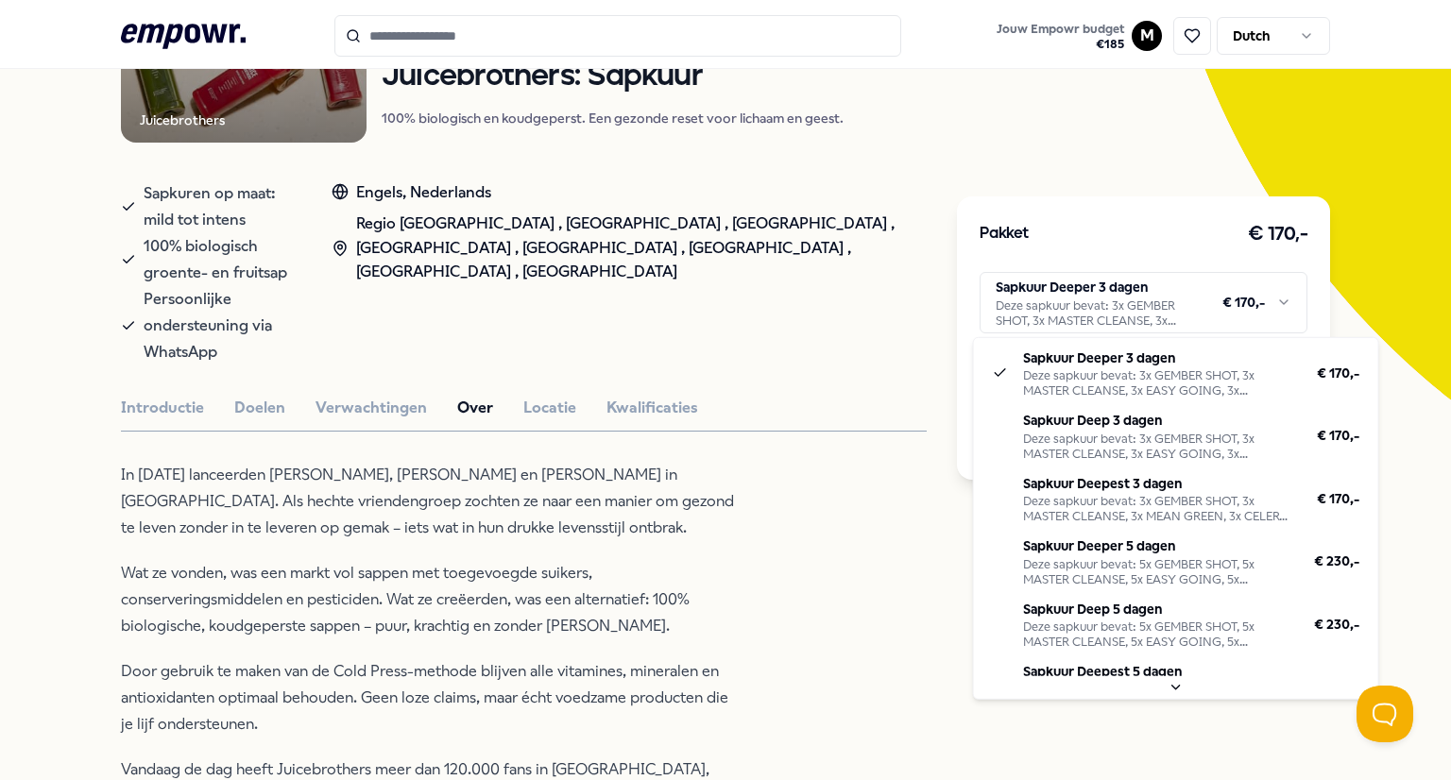
click at [1230, 297] on html ".empowr-logo_svg__cls-1{fill:#03032f} Jouw Empowr budget € 185 M Dutch Alle cat…" at bounding box center [725, 390] width 1451 height 780
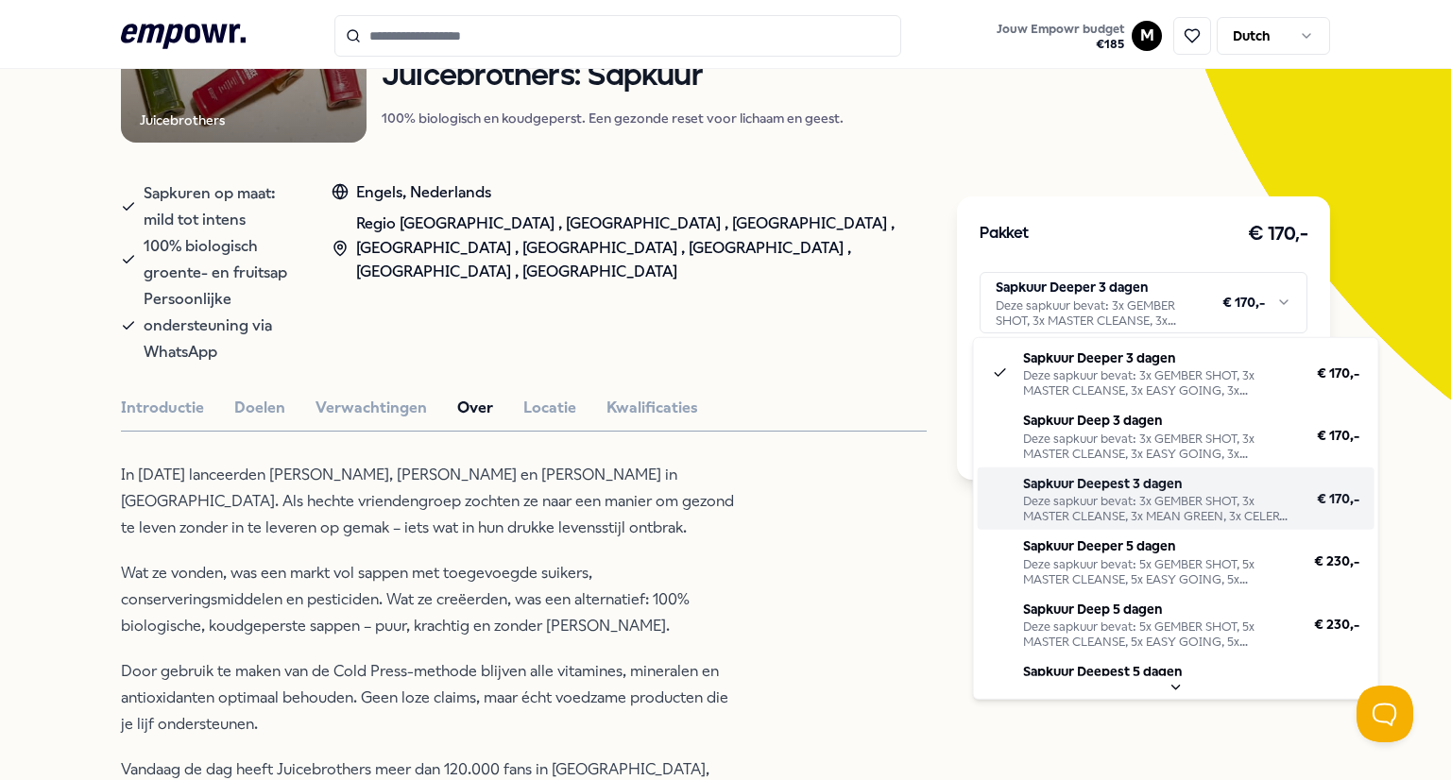
scroll to position [45, 0]
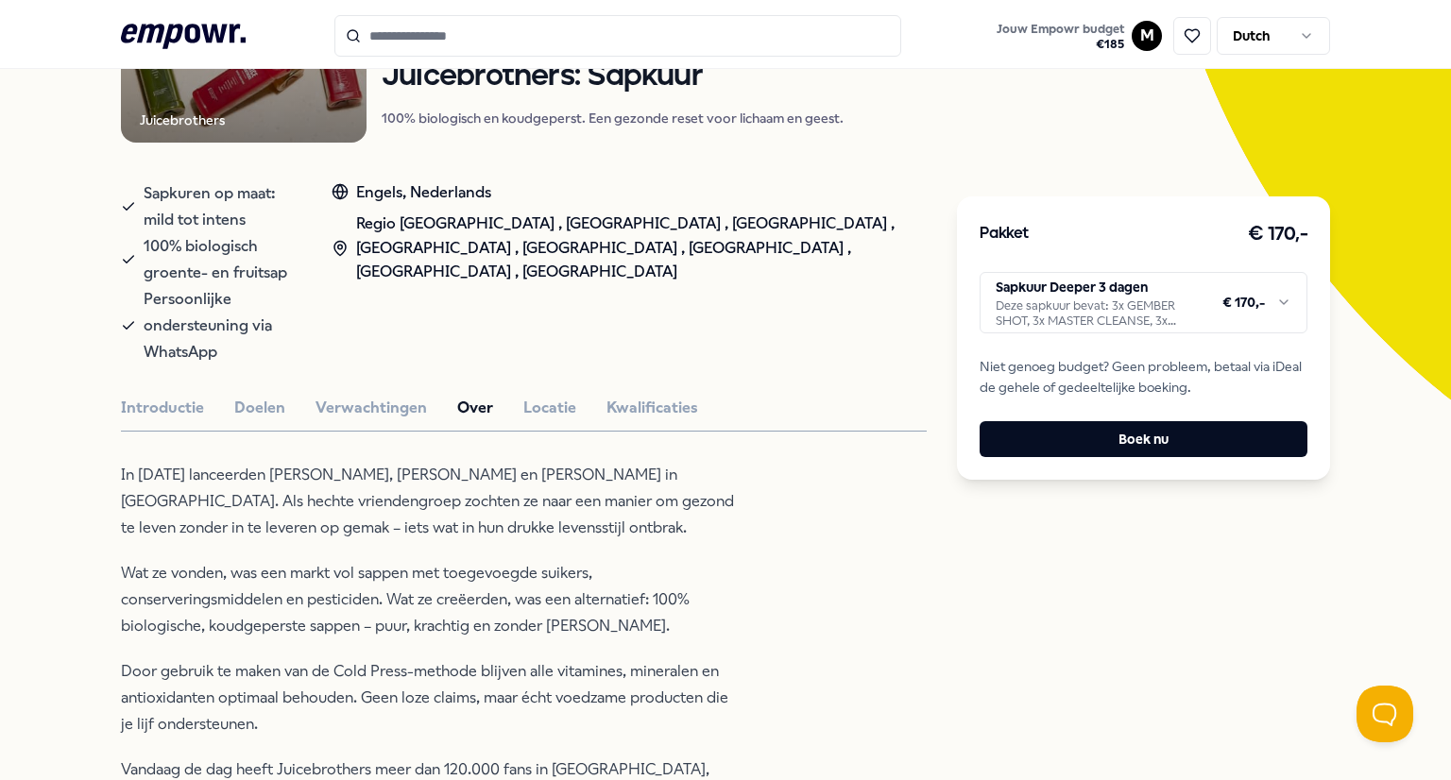
click at [525, 327] on html ".empowr-logo_svg__cls-1{fill:#03032f} Jouw Empowr budget € 185 M Dutch Alle cat…" at bounding box center [725, 390] width 1451 height 780
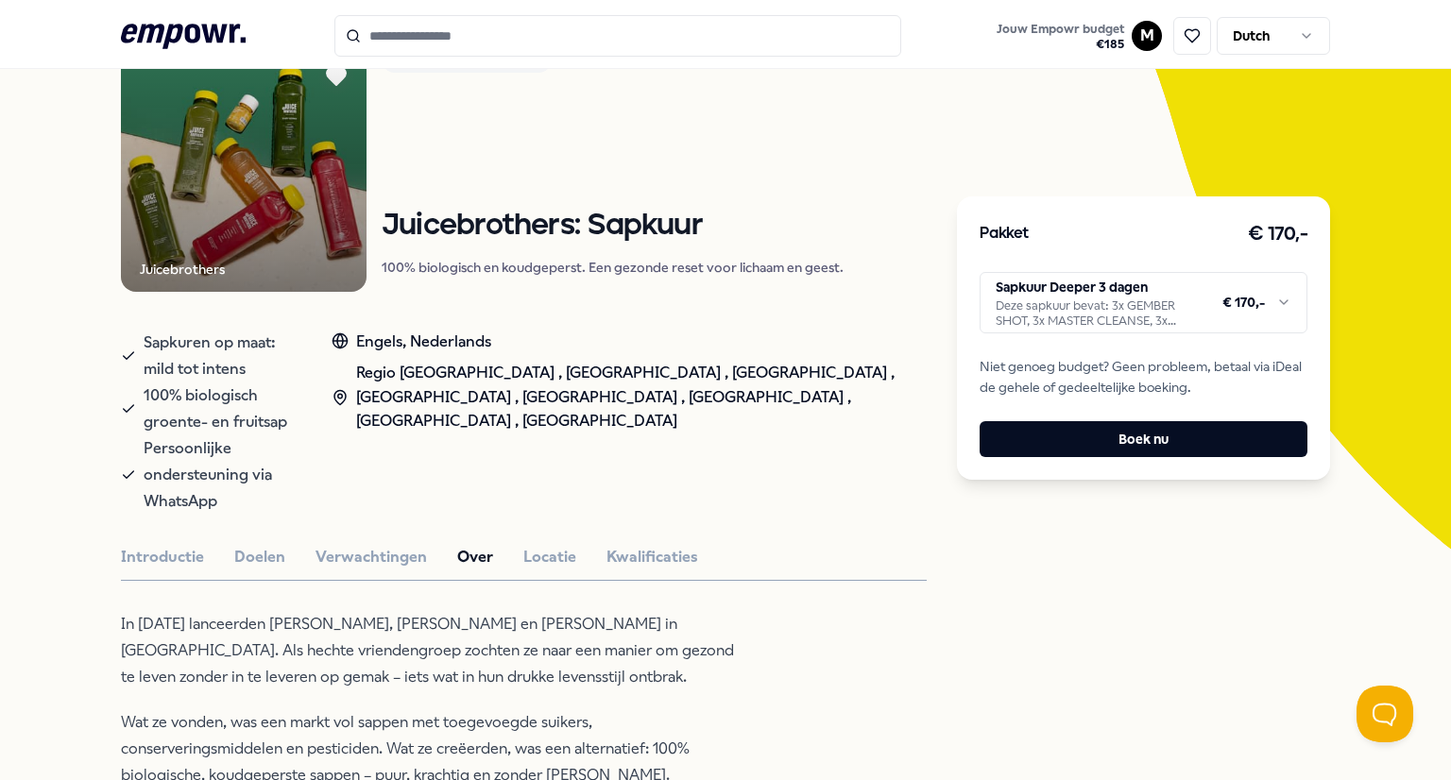
scroll to position [166, 0]
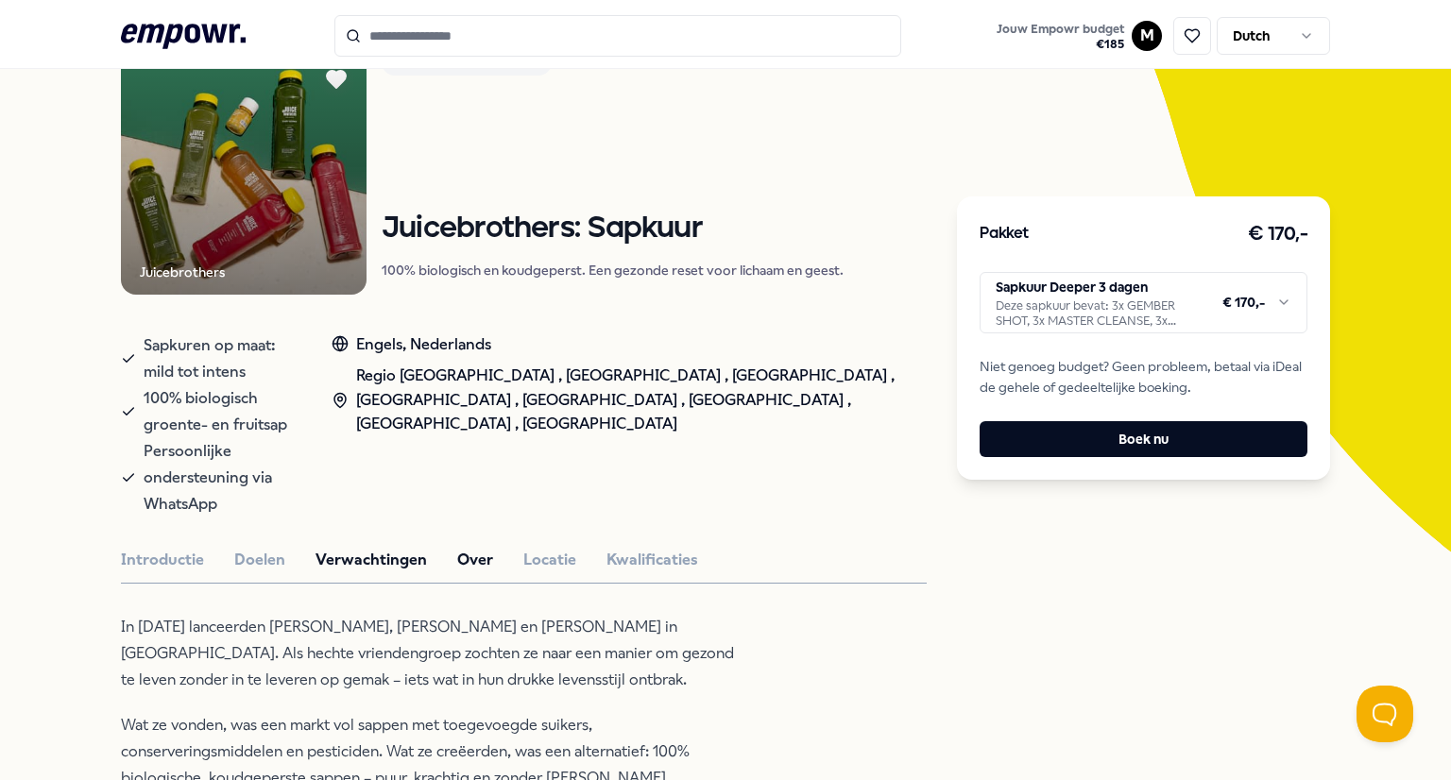
click at [348, 548] on button "Verwachtingen" at bounding box center [370, 560] width 111 height 25
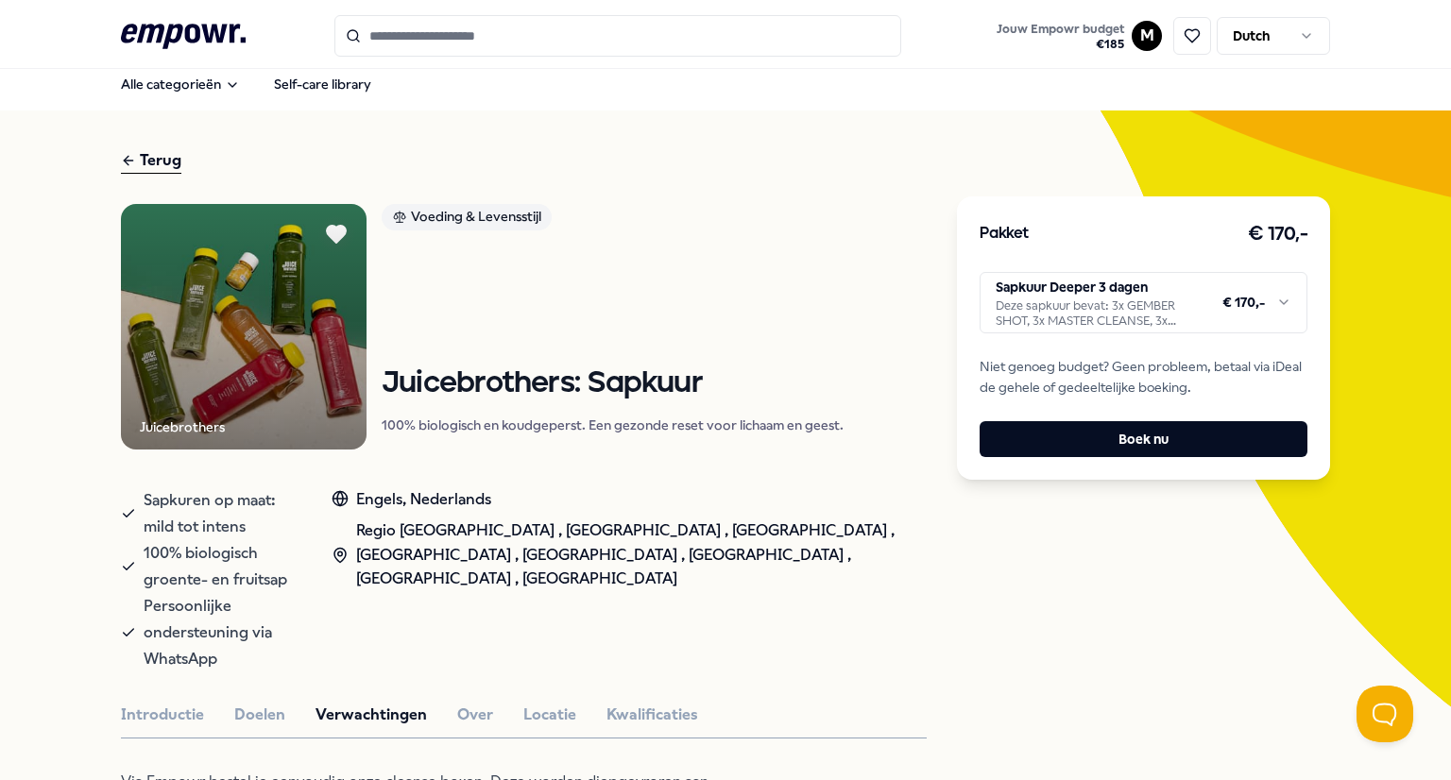
scroll to position [0, 0]
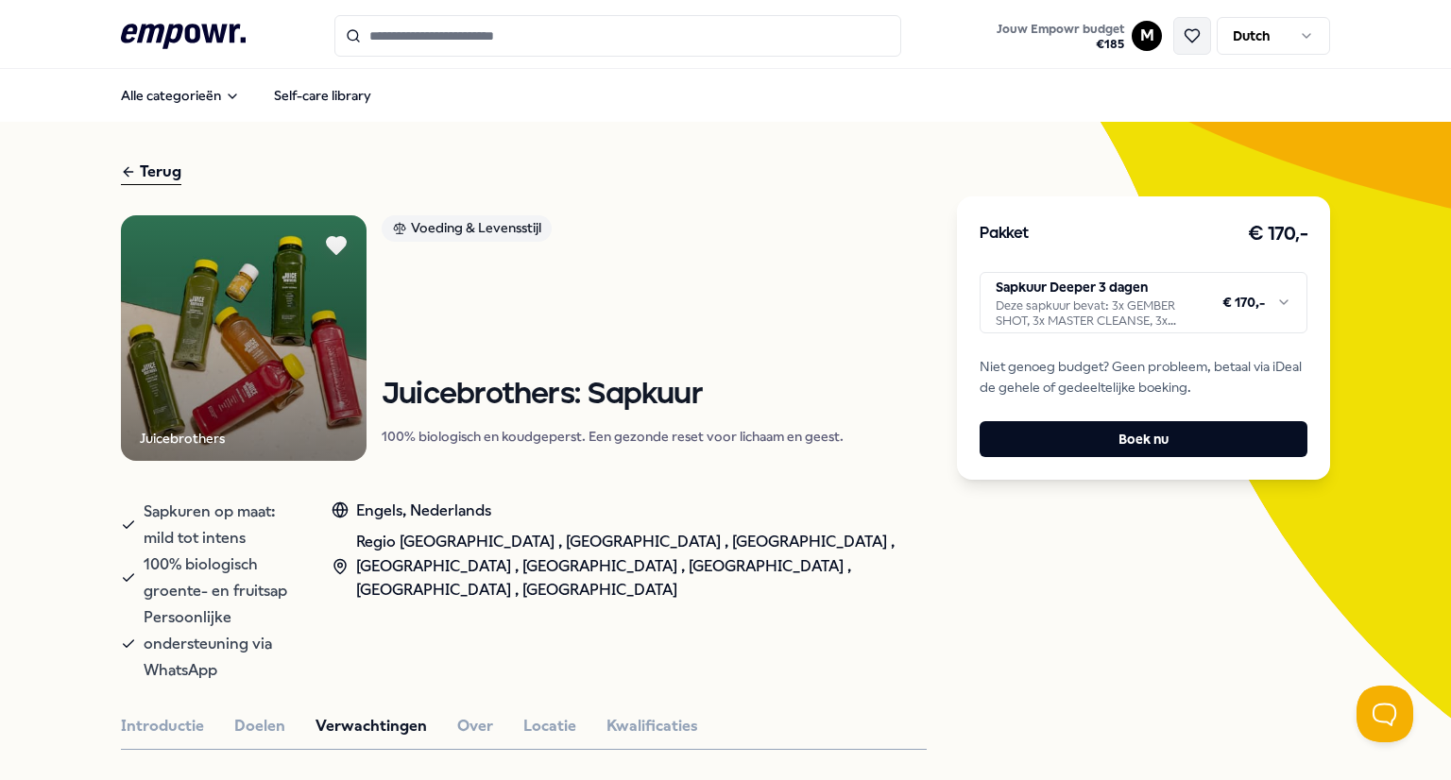
click at [1188, 32] on icon at bounding box center [1192, 35] width 17 height 17
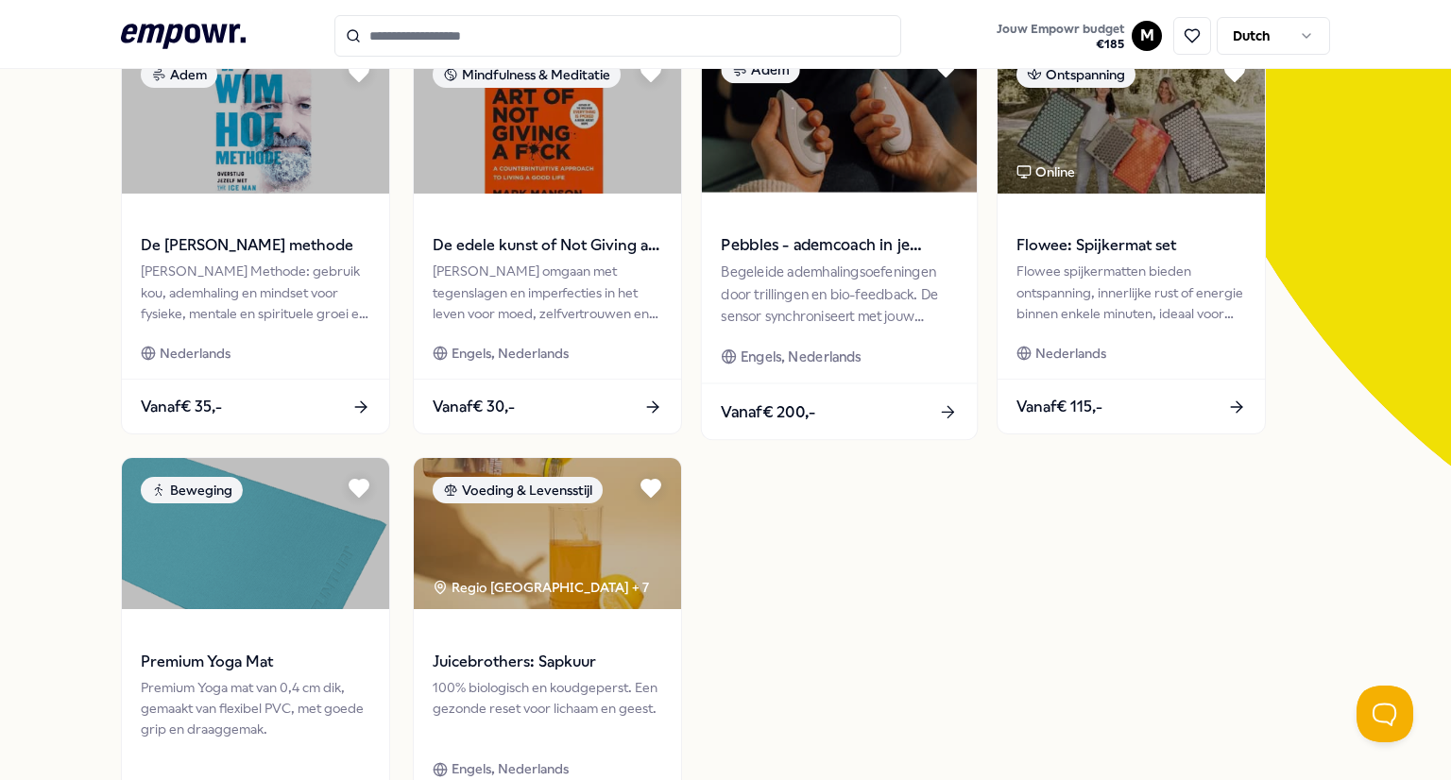
scroll to position [283, 0]
